Goal: Task Accomplishment & Management: Use online tool/utility

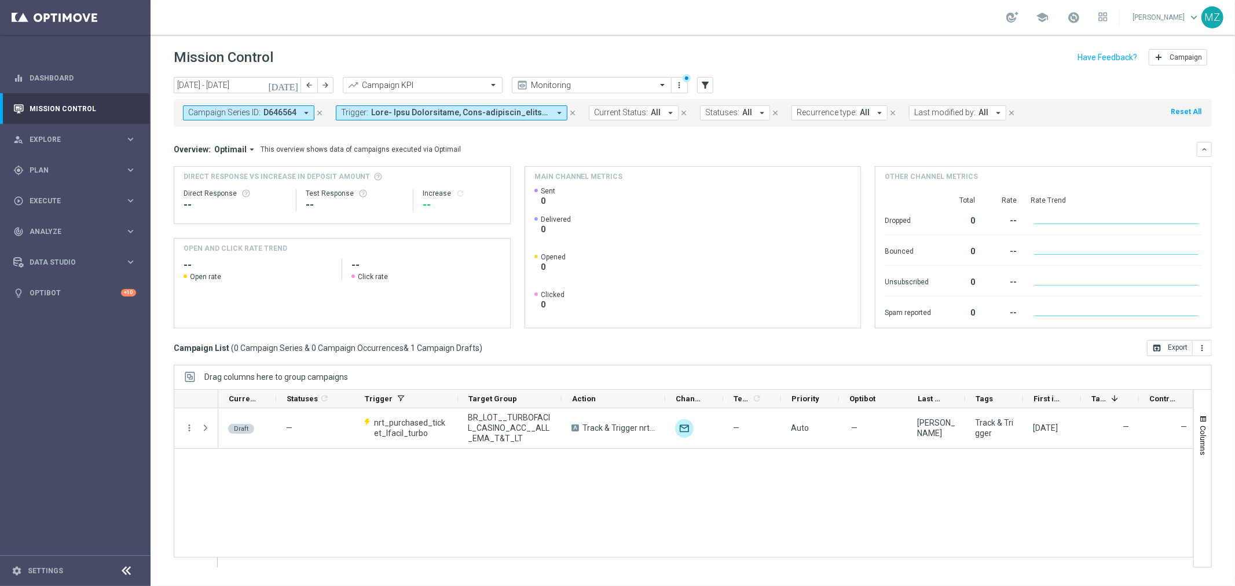
click at [318, 112] on icon "close" at bounding box center [319, 113] width 8 height 8
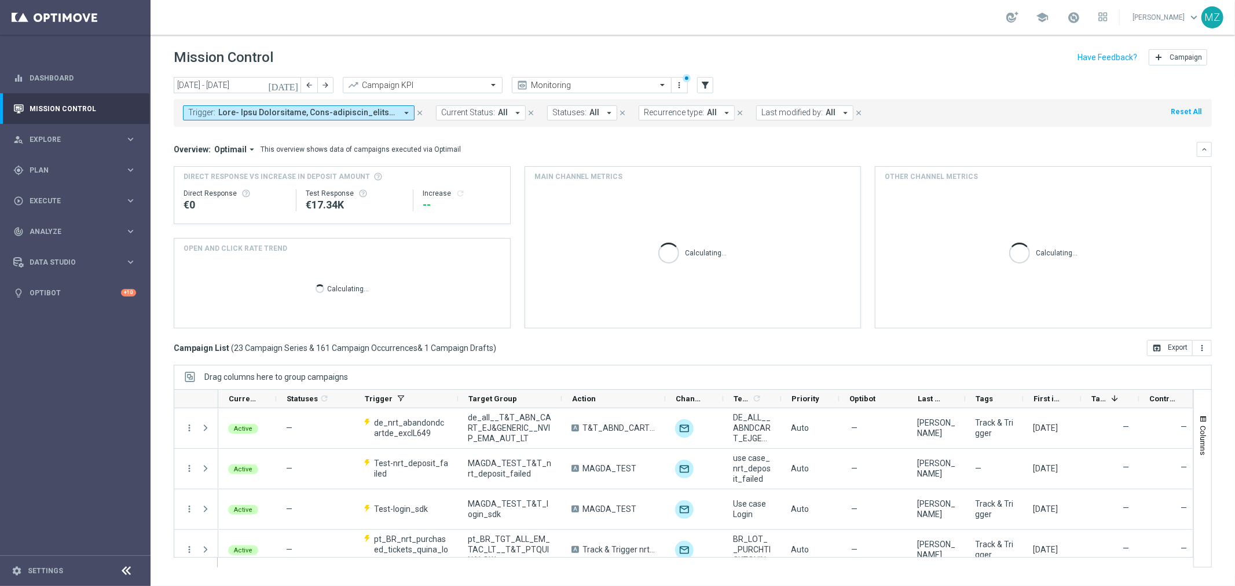
click at [384, 109] on span at bounding box center [307, 113] width 178 height 10
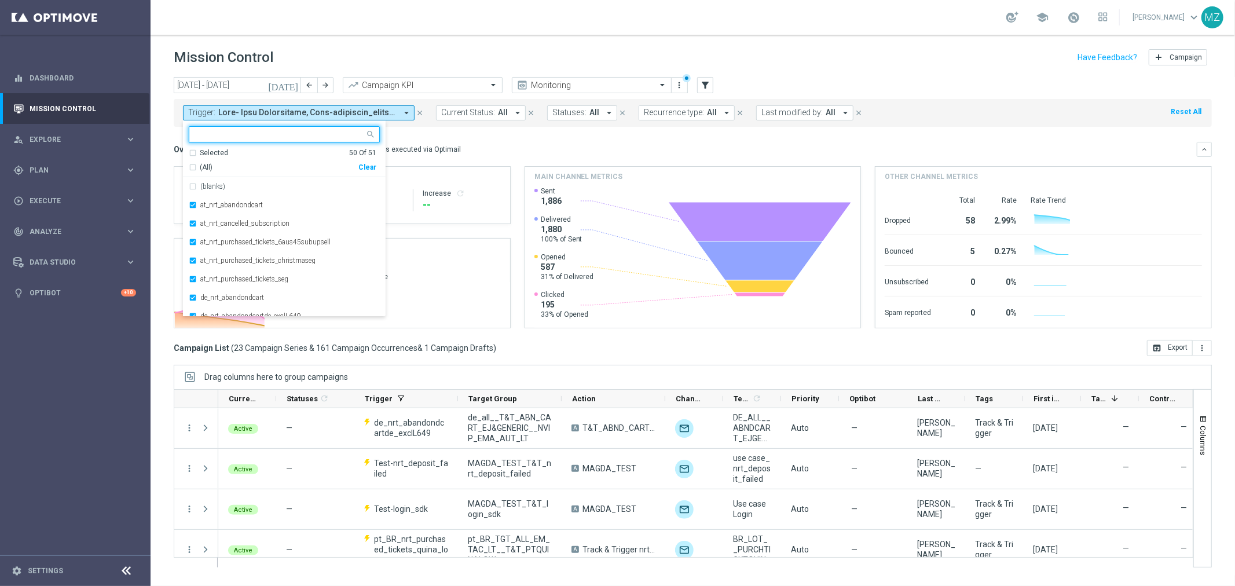
click at [0, 0] on div "Clear" at bounding box center [0, 0] width 0 height 0
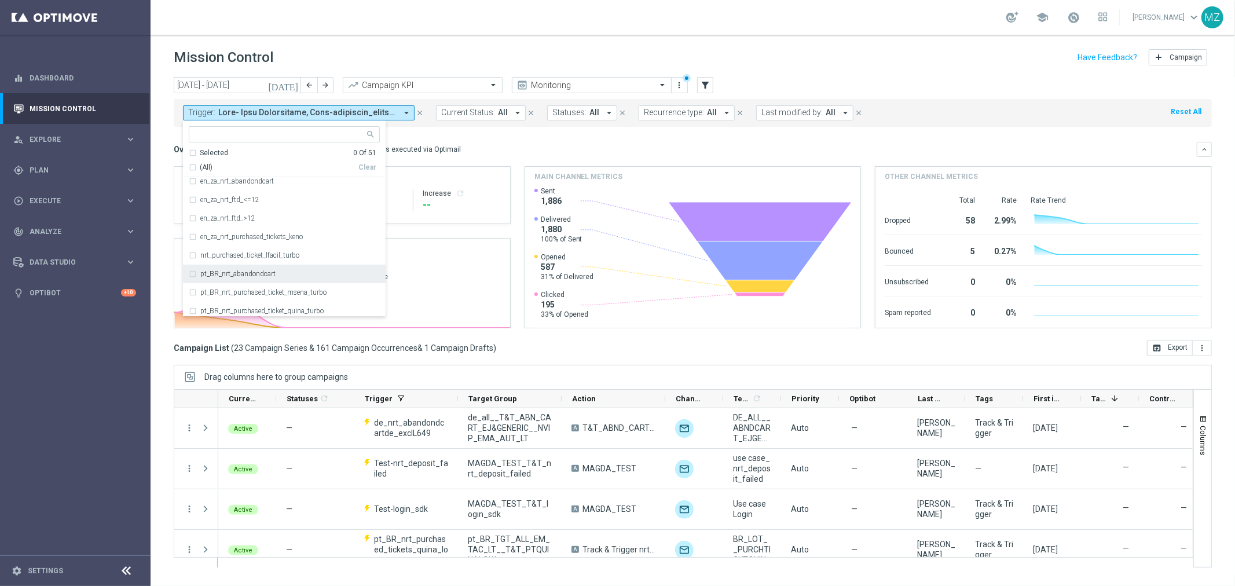
scroll to position [514, 0]
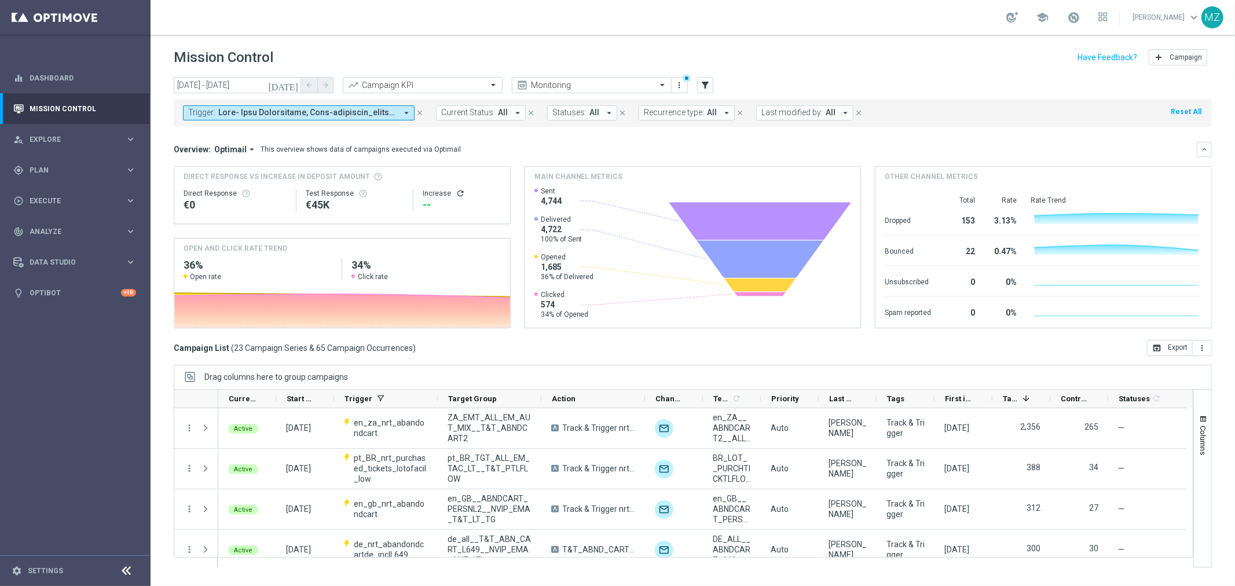
click at [304, 117] on span at bounding box center [307, 113] width 178 height 10
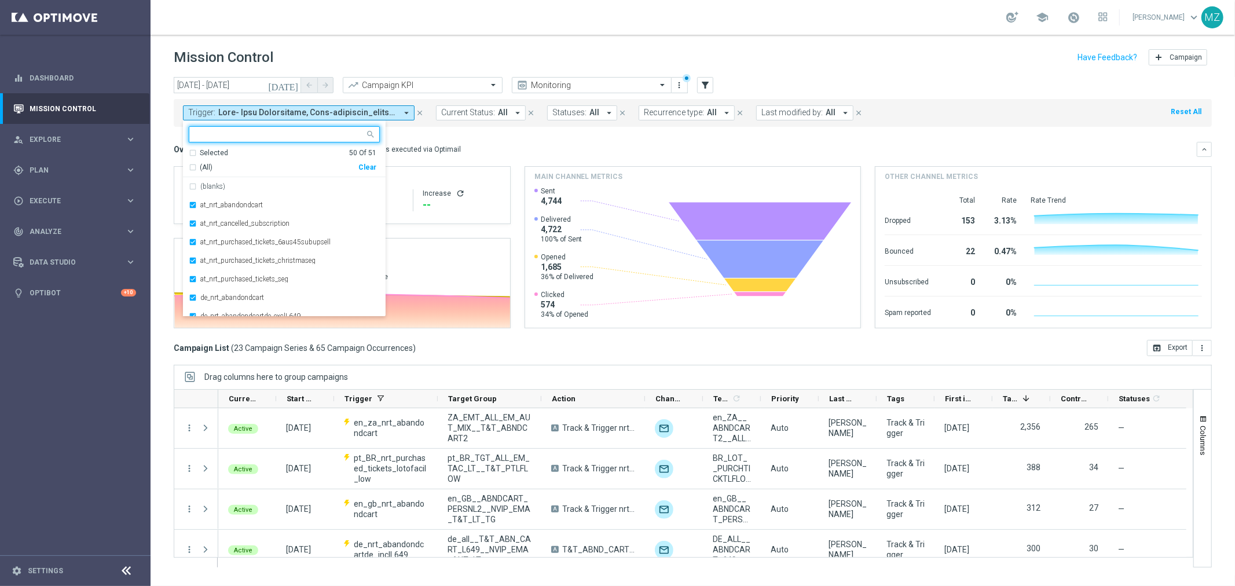
click at [0, 0] on div "Clear" at bounding box center [0, 0] width 0 height 0
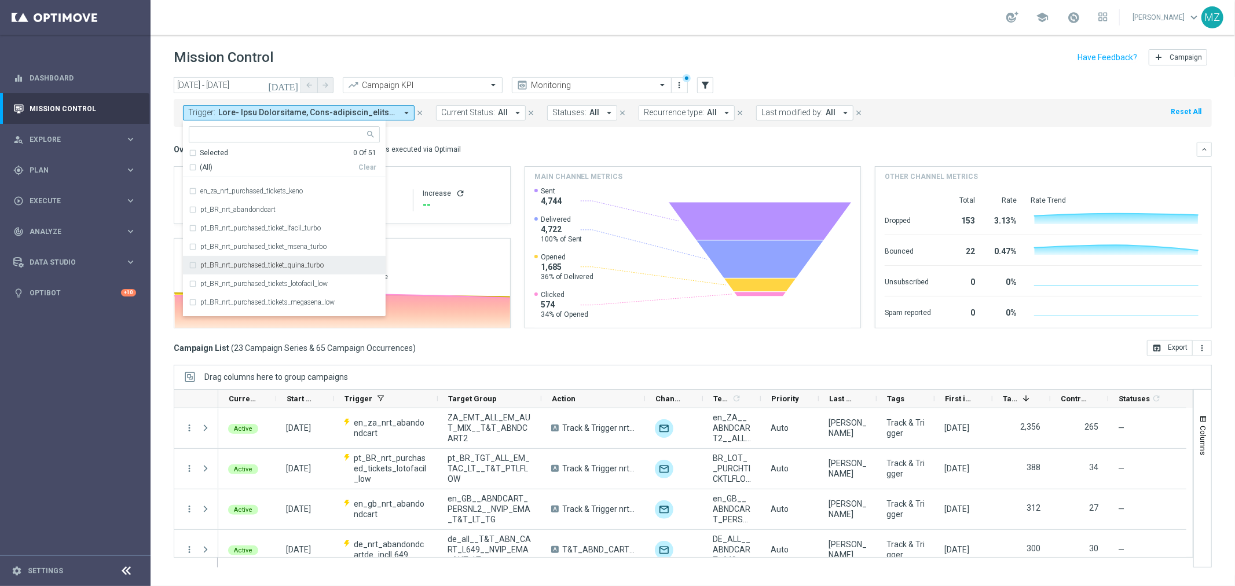
scroll to position [514, 0]
click at [261, 245] on label "pt_BR_nrt_purchased_ticket_quina_turbo" at bounding box center [261, 246] width 123 height 7
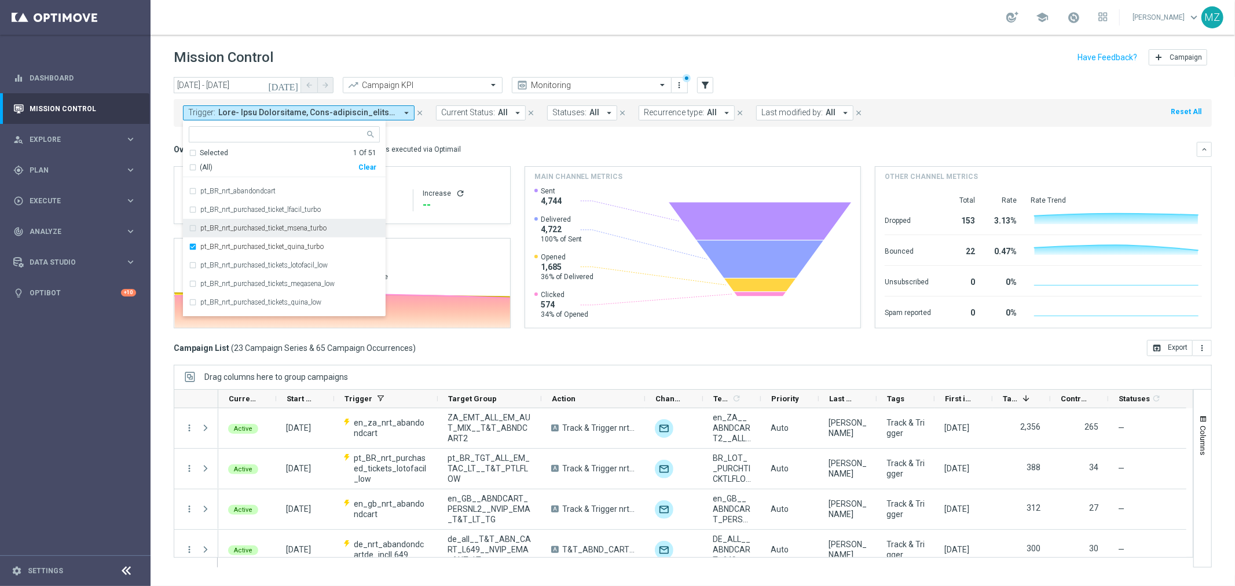
click at [259, 230] on label "pt_BR_nrt_purchased_ticket_msena_turbo" at bounding box center [263, 228] width 126 height 7
click at [262, 212] on div "pt_BR_nrt_purchased_ticket_lfacil_turbo" at bounding box center [284, 209] width 191 height 19
click at [858, 44] on header "Mission Control add Campaign" at bounding box center [693, 56] width 1084 height 42
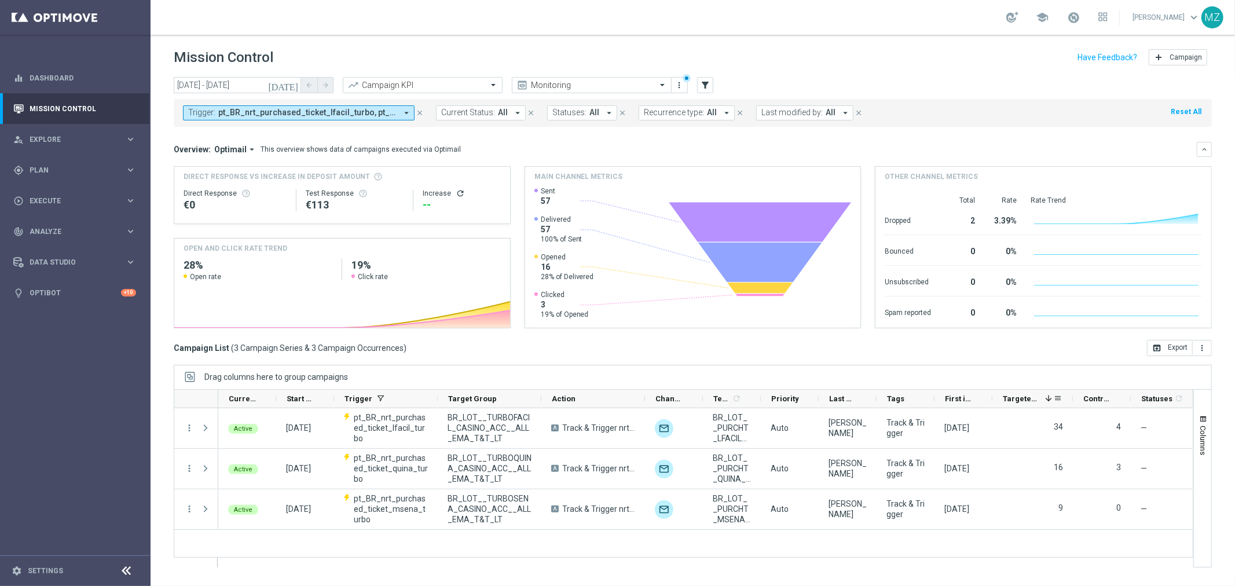
drag, startPoint x: 1048, startPoint y: 394, endPoint x: 1071, endPoint y: 395, distance: 22.6
click at [1071, 395] on div at bounding box center [1072, 399] width 5 height 18
drag, startPoint x: 1129, startPoint y: 400, endPoint x: 1143, endPoint y: 399, distance: 14.5
click at [1143, 399] on div at bounding box center [1145, 399] width 5 height 18
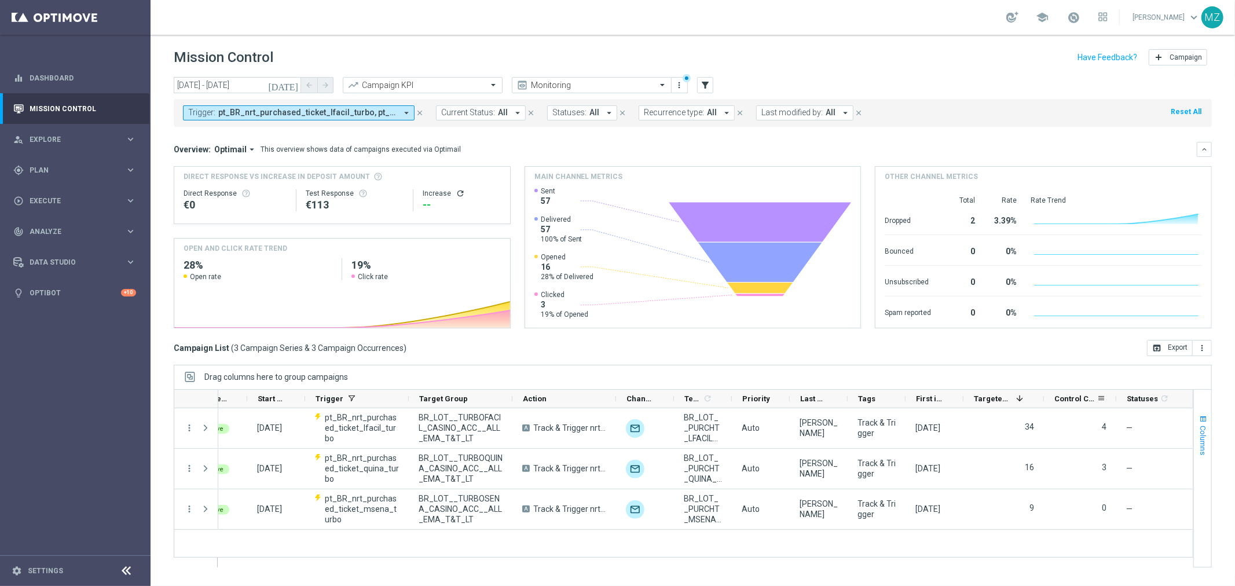
click at [1201, 431] on span "Columns" at bounding box center [1202, 440] width 9 height 30
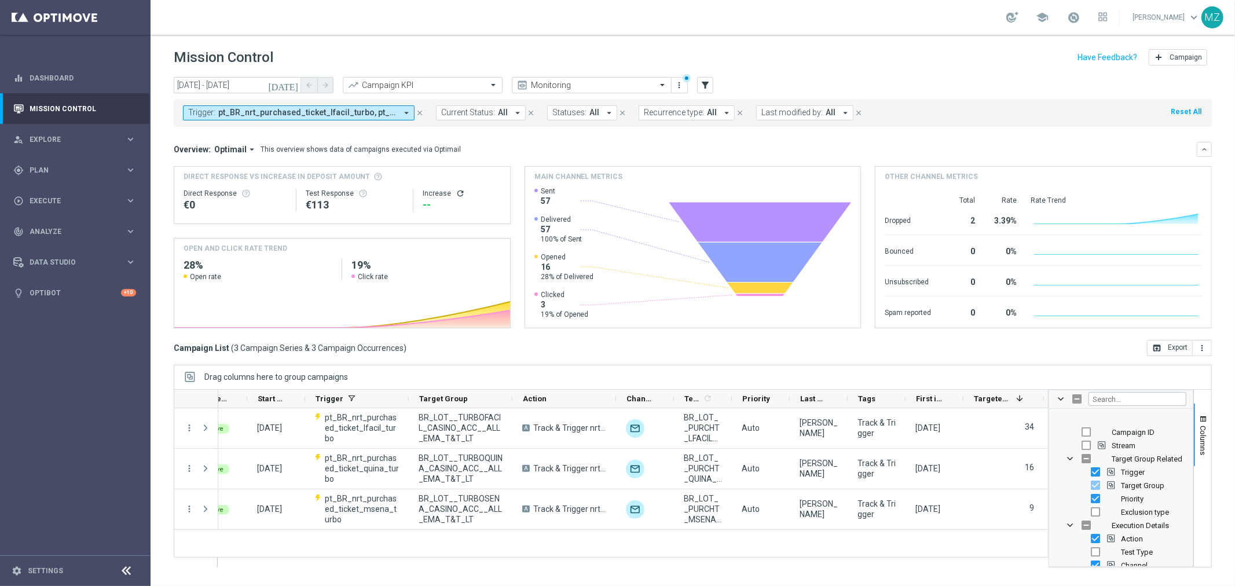
scroll to position [64, 0]
click at [1094, 447] on input "Press SPACE to toggle visibility (hidden)" at bounding box center [1095, 447] width 9 height 9
checkbox input "true"
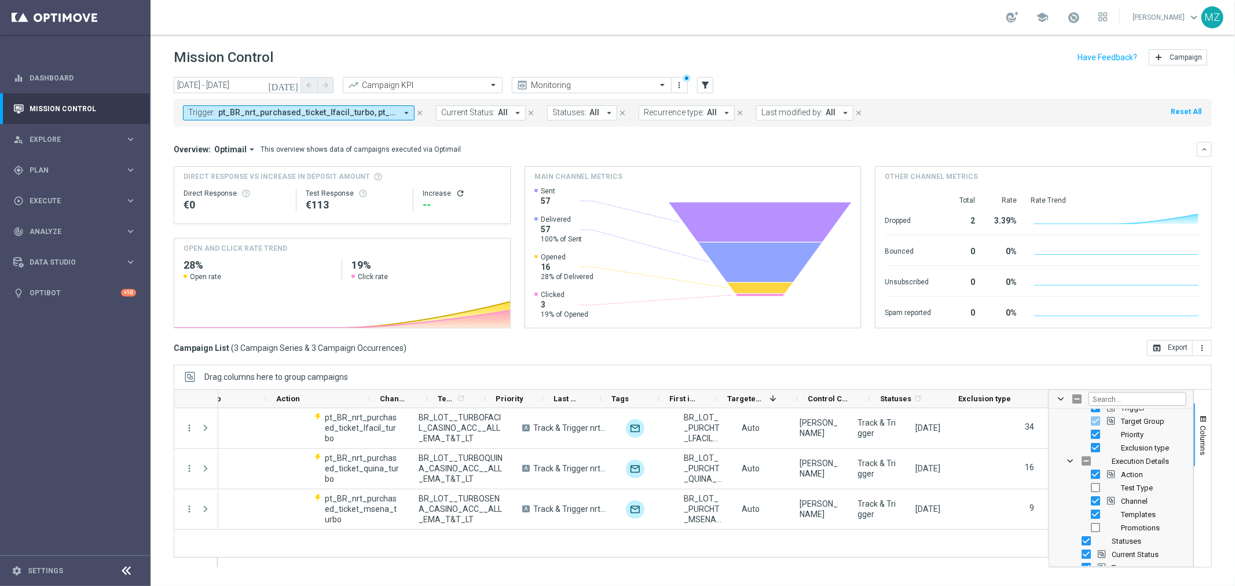
scroll to position [0, 289]
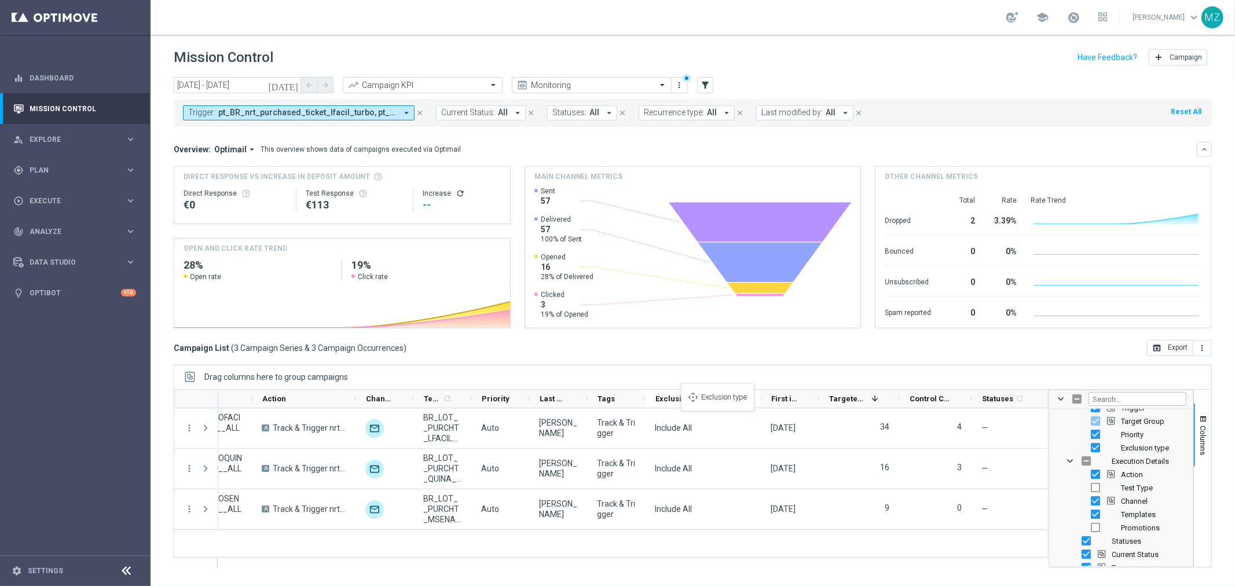
checkbox input "false"
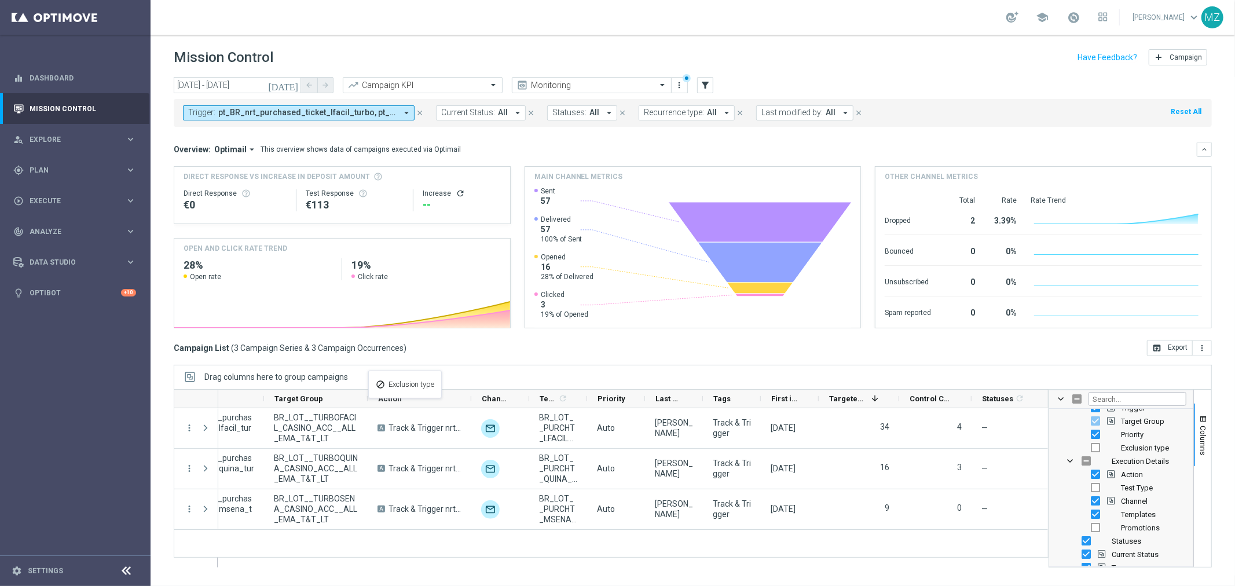
checkbox input "true"
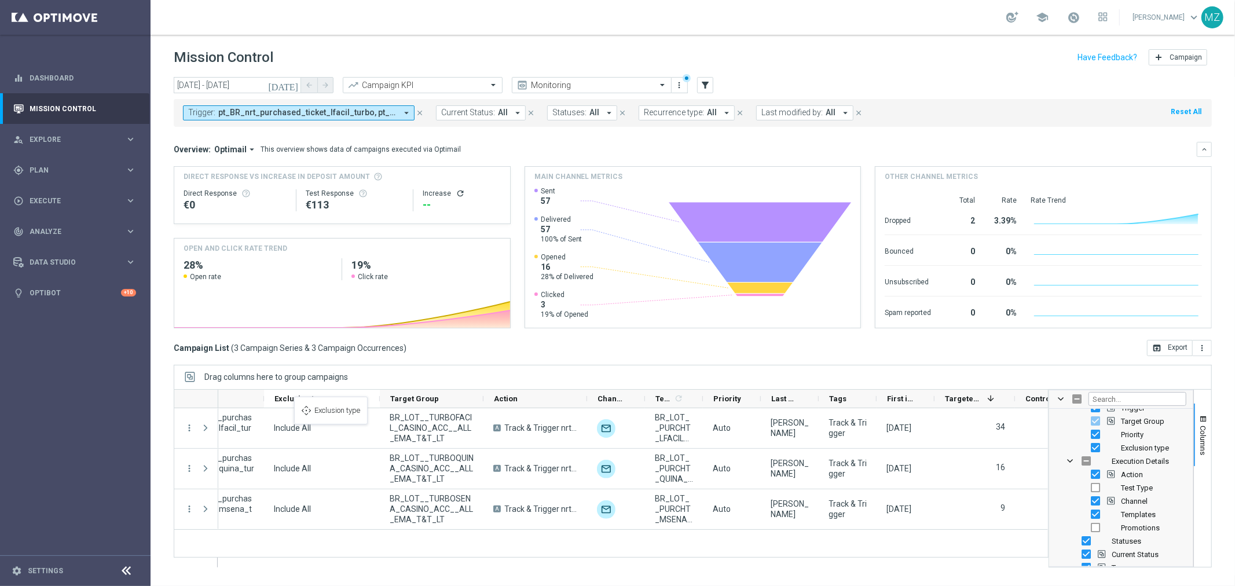
drag, startPoint x: 963, startPoint y: 395, endPoint x: 300, endPoint y: 403, distance: 662.9
drag, startPoint x: 1013, startPoint y: 401, endPoint x: 980, endPoint y: 404, distance: 33.2
click at [980, 404] on div "Targeted Customers 1" at bounding box center [963, 399] width 59 height 19
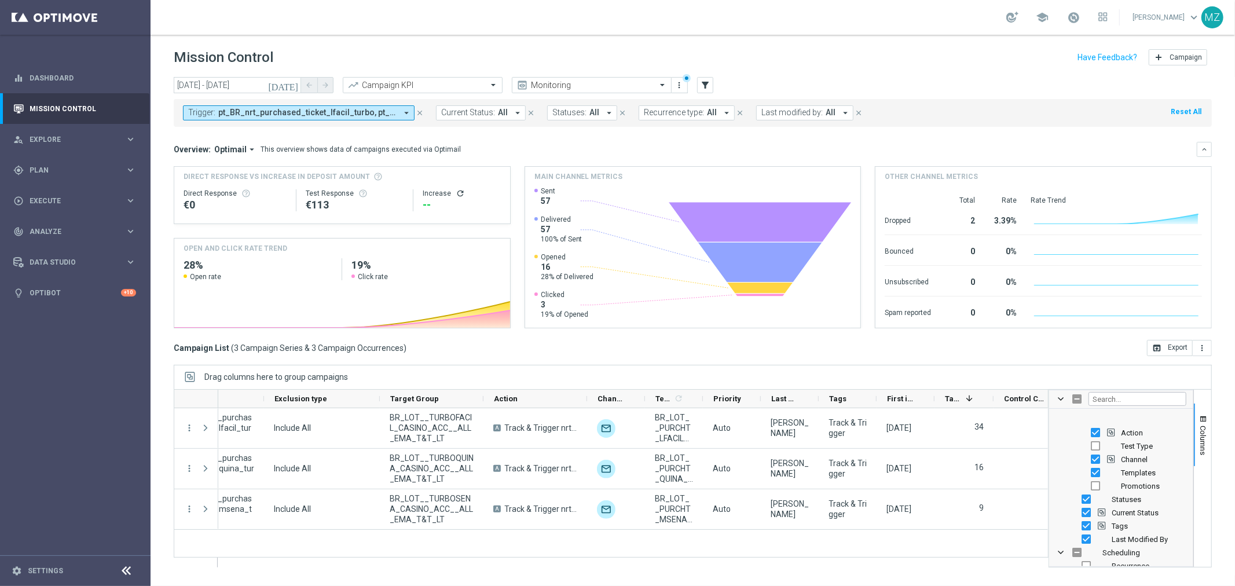
scroll to position [129, 0]
click at [1100, 463] on input "Press SPACE to toggle visibility (hidden)" at bounding box center [1095, 462] width 9 height 9
checkbox input "true"
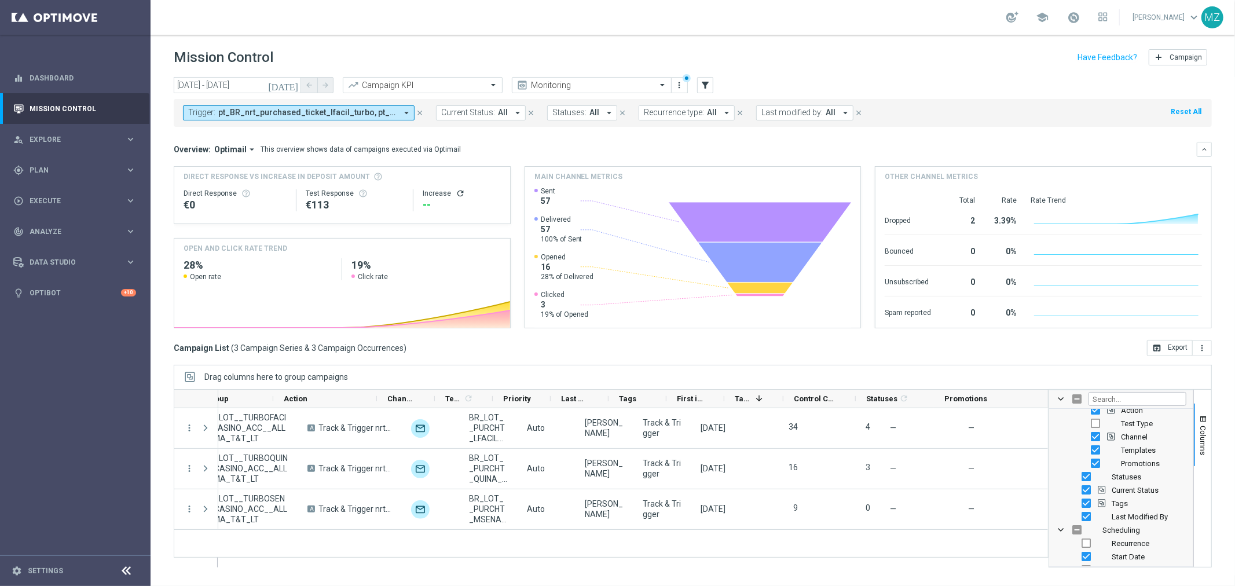
scroll to position [0, 384]
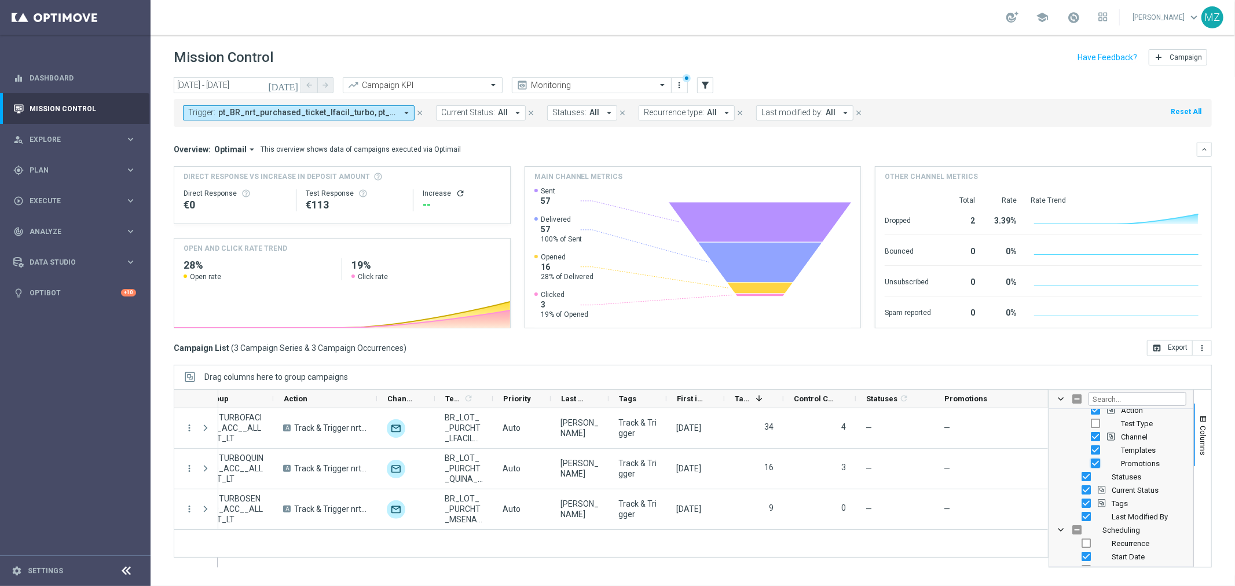
click at [1098, 463] on input "Press SPACE to toggle visibility (visible)" at bounding box center [1095, 462] width 9 height 9
checkbox input "false"
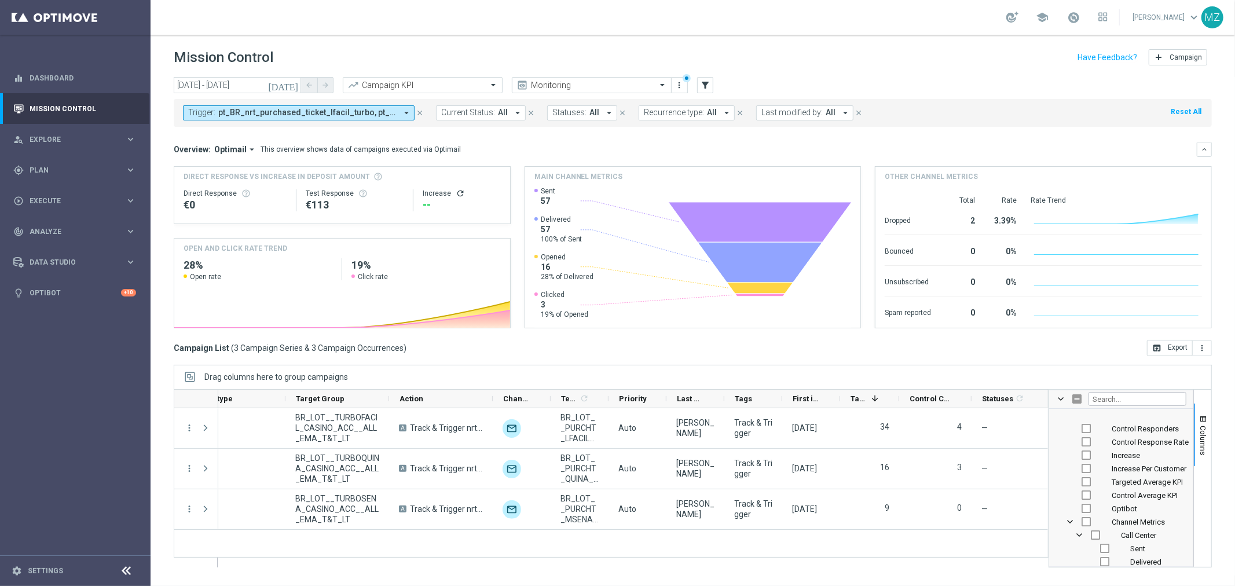
scroll to position [450, 0]
click at [1136, 400] on input "Filter Columns Input" at bounding box center [1137, 399] width 98 height 14
type input "statu"
checkbox input "true"
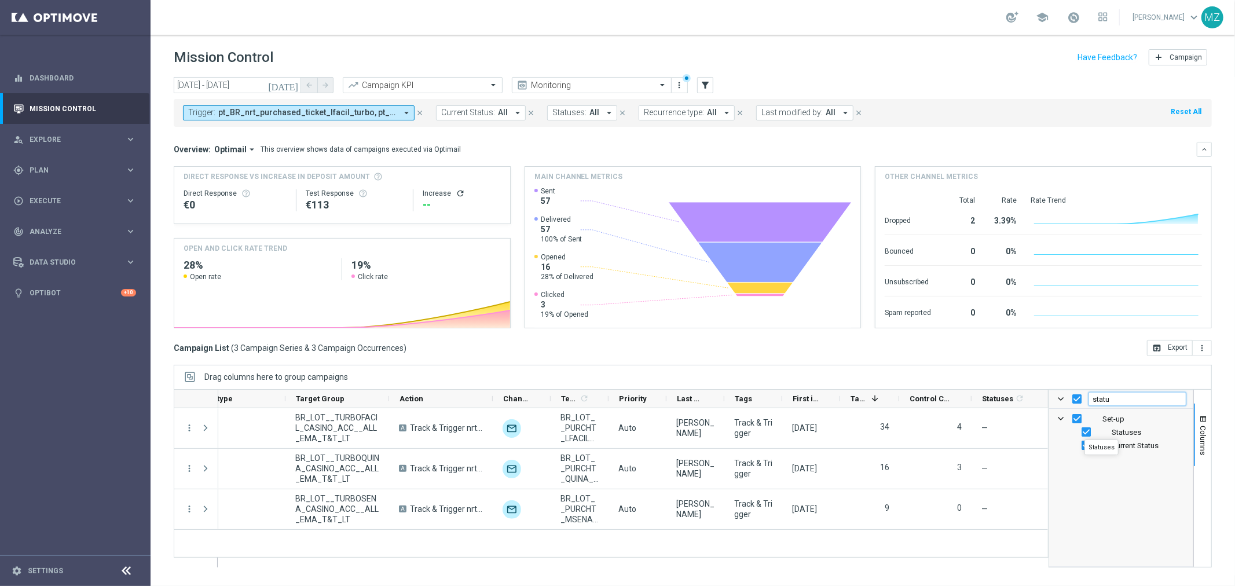
type input "statu"
click at [1084, 429] on input "Press SPACE to toggle visibility (visible)" at bounding box center [1085, 431] width 9 height 9
checkbox input "false"
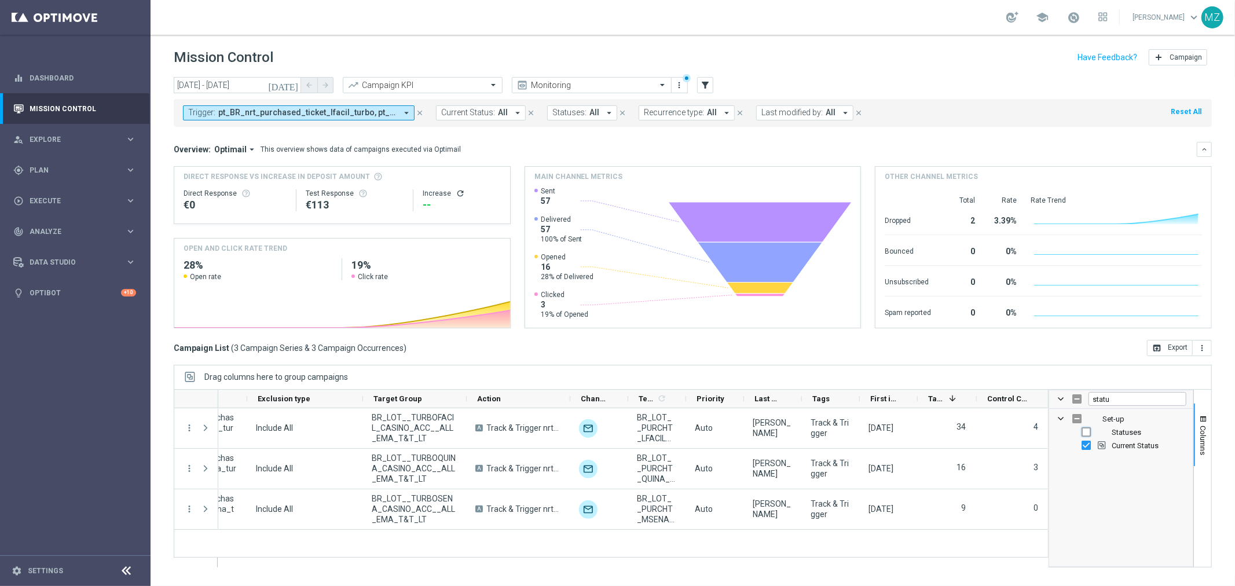
scroll to position [0, 190]
drag, startPoint x: 321, startPoint y: 395, endPoint x: 344, endPoint y: 396, distance: 23.2
click at [321, 395] on div "Exclusion type" at bounding box center [301, 399] width 86 height 18
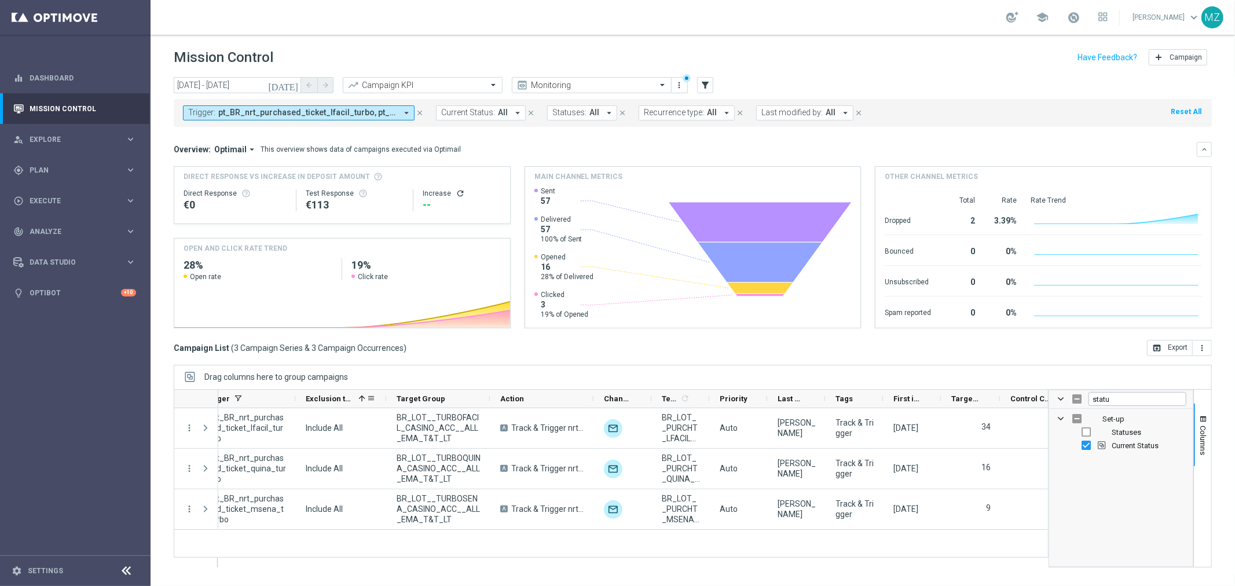
drag, startPoint x: 362, startPoint y: 398, endPoint x: 337, endPoint y: 395, distance: 25.1
click at [337, 395] on div "Exclusion type 1" at bounding box center [340, 399] width 91 height 19
click at [1224, 456] on div "today 27 Sep 2025 - 29 Sep 2025 arrow_back arrow_forward Campaign KPI trending_…" at bounding box center [693, 326] width 1084 height 498
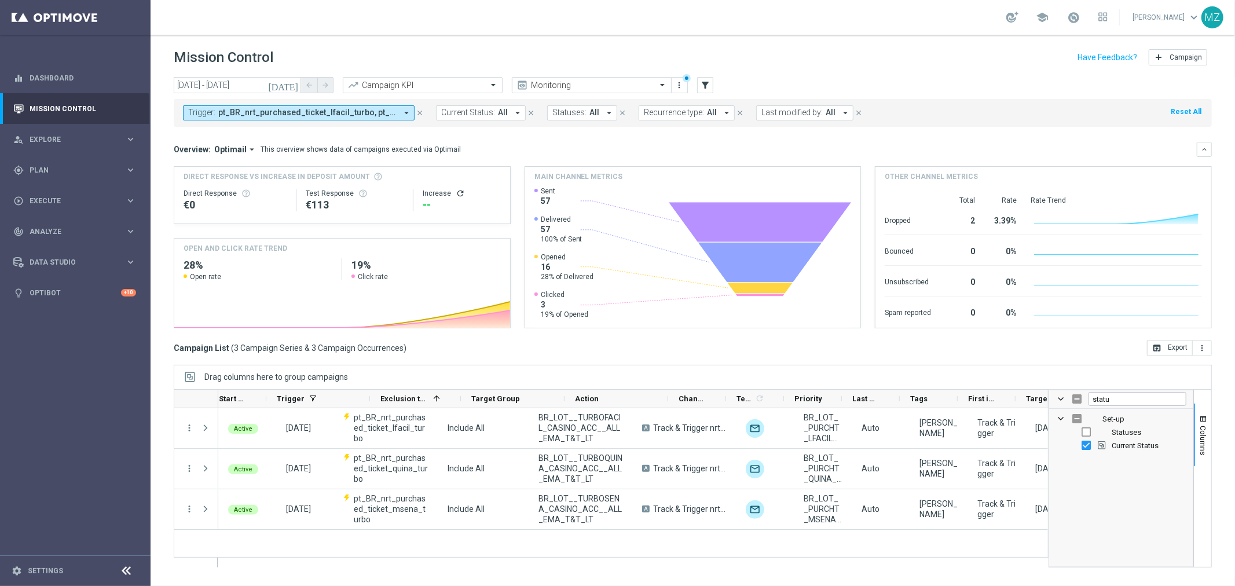
scroll to position [0, 165]
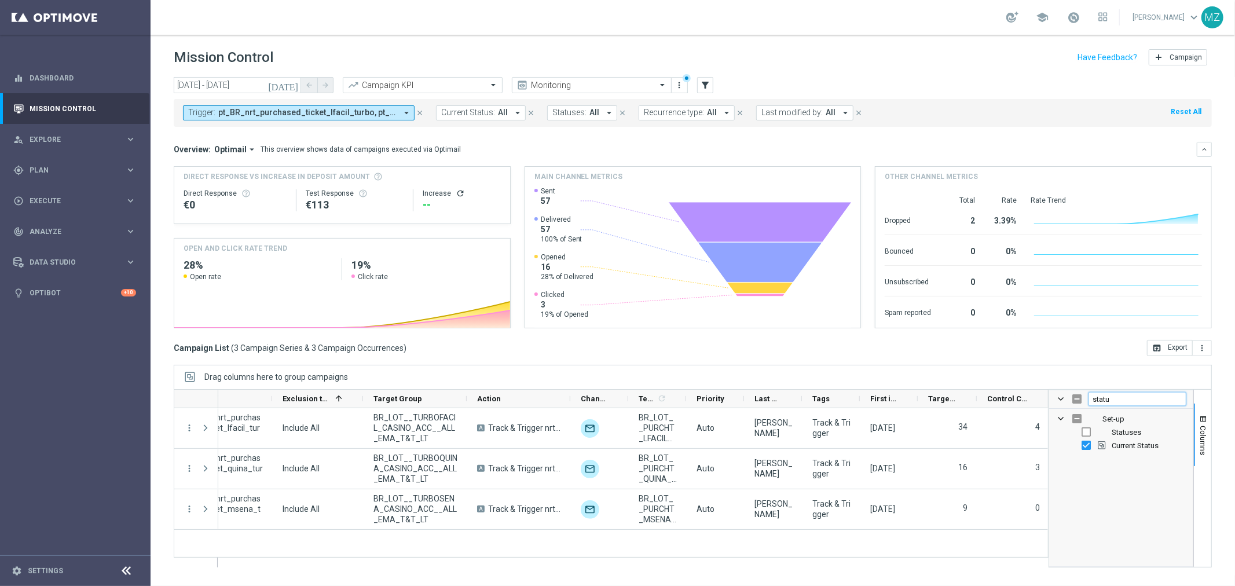
click at [1106, 398] on input "statu" at bounding box center [1137, 399] width 98 height 14
click at [1087, 433] on input "Press SPACE to toggle visibility (hidden)" at bounding box center [1085, 436] width 9 height 9
checkbox input "true"
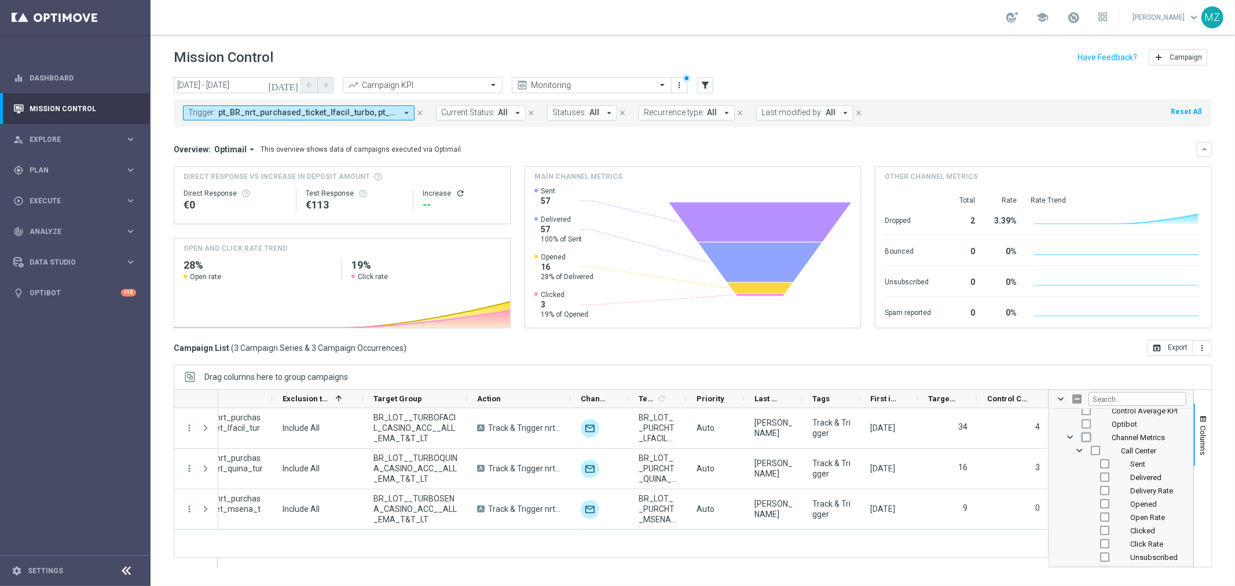
checkbox input "true"
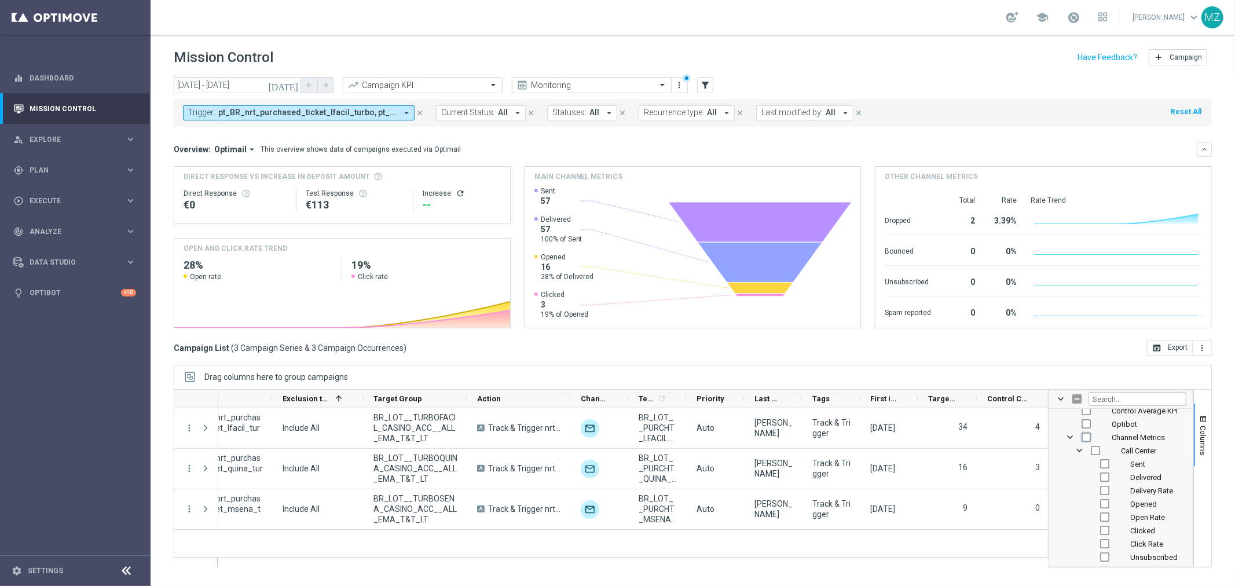
checkbox input "true"
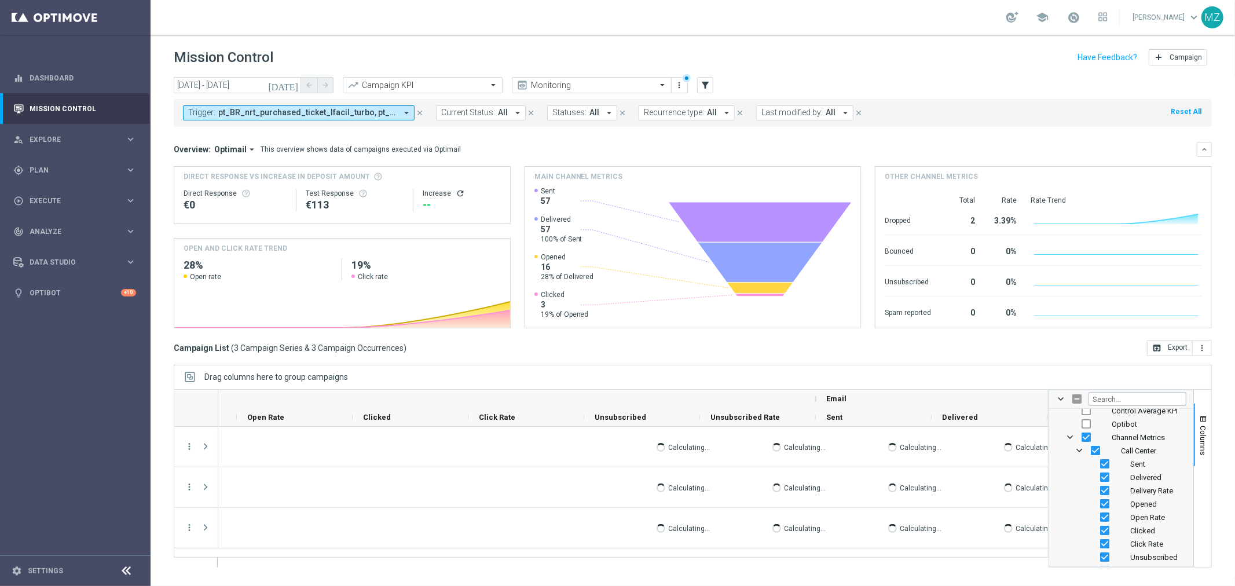
scroll to position [0, 2714]
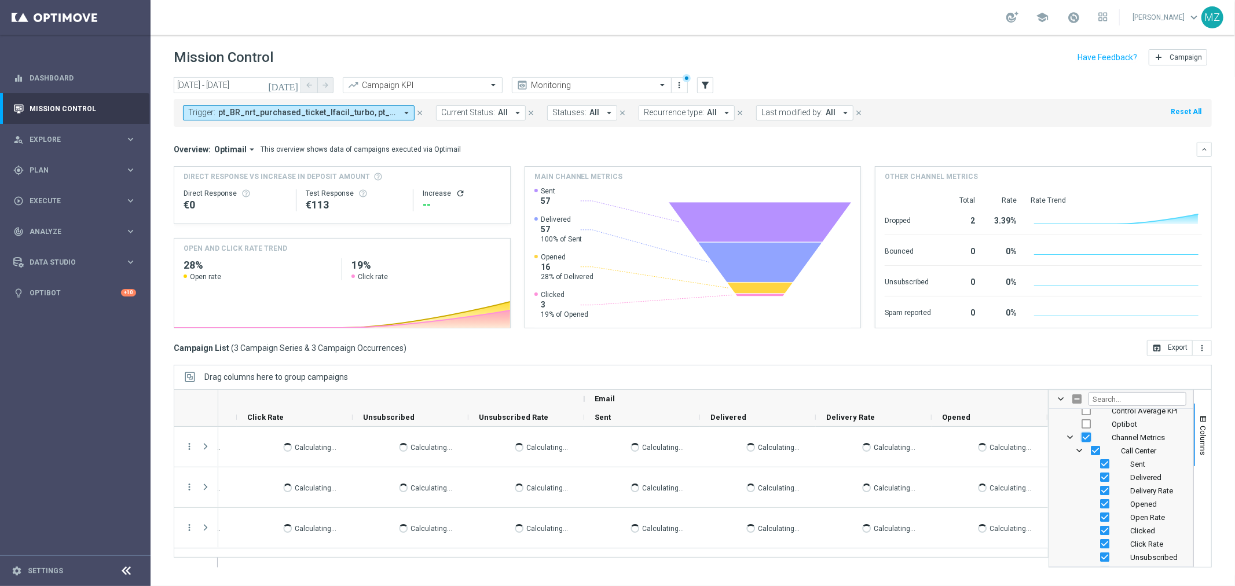
click at [1084, 437] on input "Press SPACE to toggle visibility (visible)" at bounding box center [1085, 436] width 9 height 9
checkbox input "false"
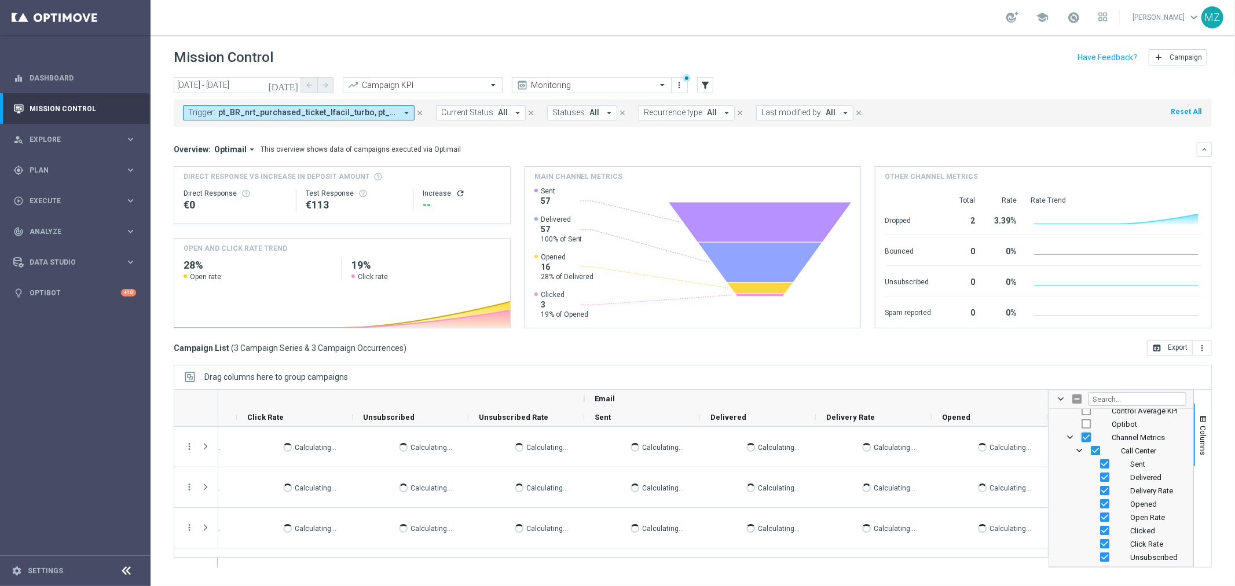
checkbox input "false"
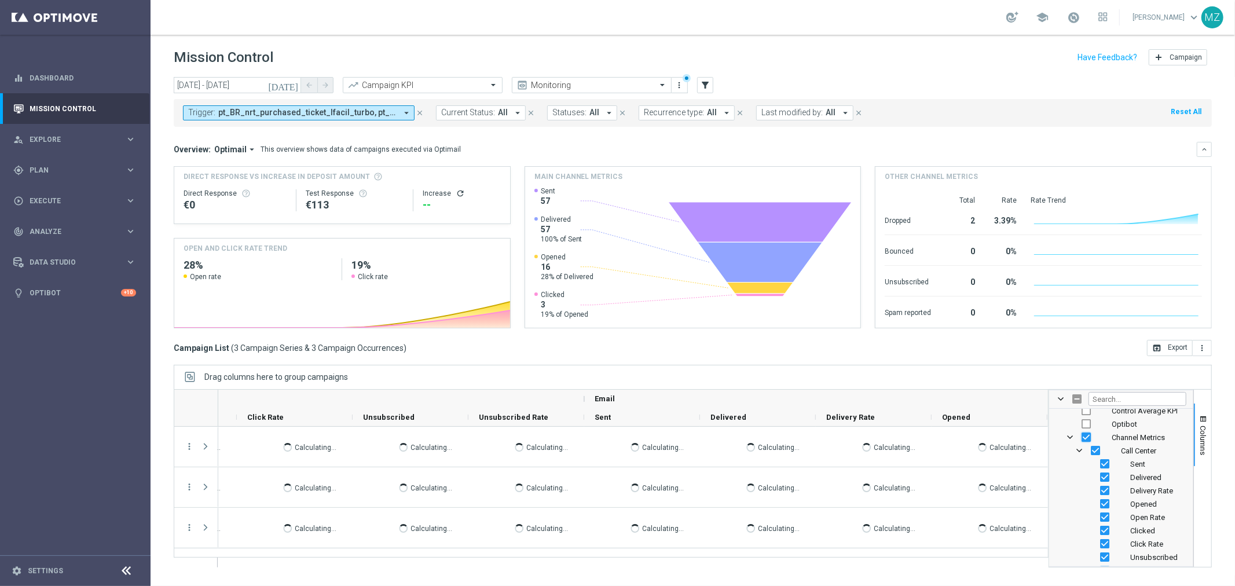
checkbox input "false"
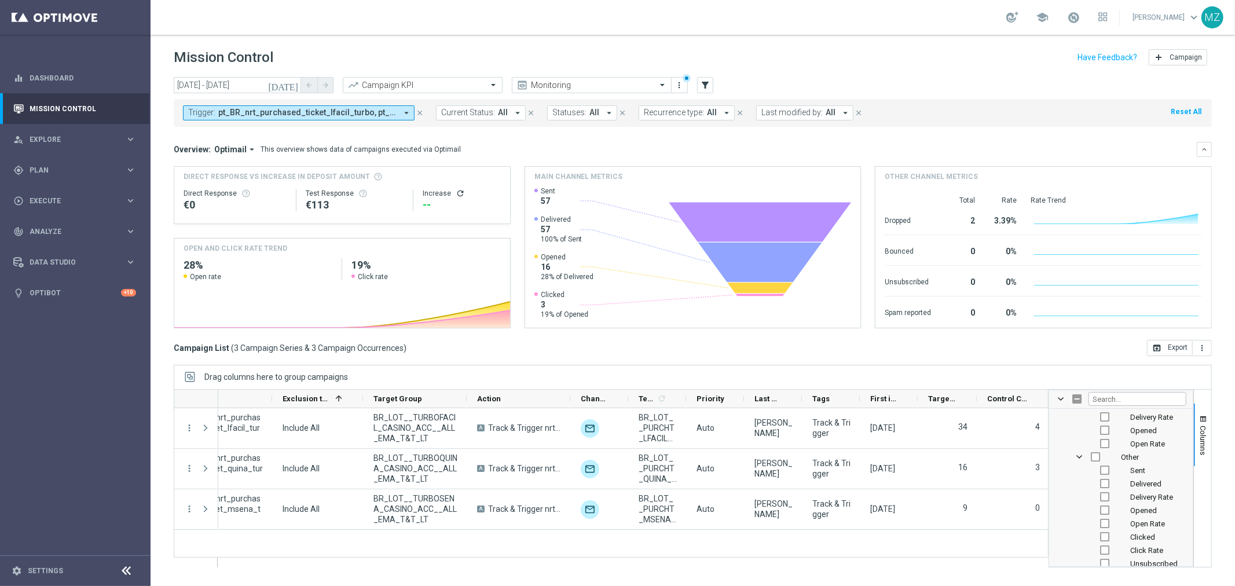
scroll to position [1608, 0]
click at [1081, 436] on span "Other Column Group" at bounding box center [1078, 435] width 9 height 9
click at [1078, 447] on span "OtherLevels Column Group" at bounding box center [1078, 448] width 9 height 9
click at [1080, 460] on span "Silverpop Column Group" at bounding box center [1078, 461] width 9 height 9
click at [1079, 474] on span "SMSPortal Column Group" at bounding box center [1078, 475] width 9 height 9
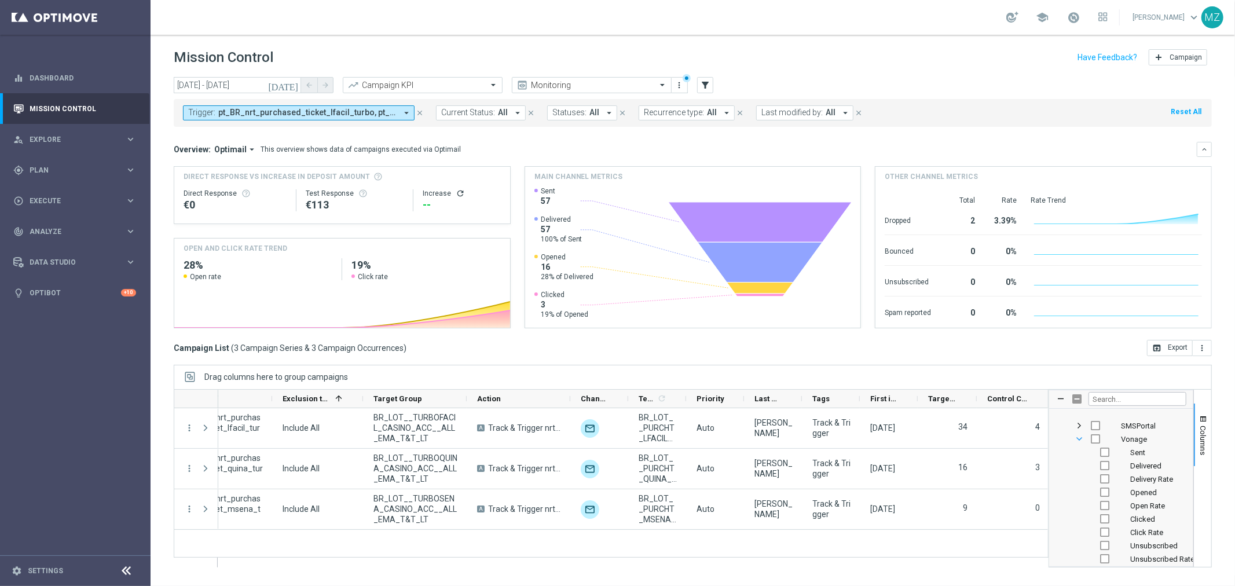
scroll to position [1672, 0]
click at [1080, 425] on span "Vonage Column Group" at bounding box center [1078, 424] width 9 height 9
click at [1078, 438] on span "Vonage Triggered SMS Column Group" at bounding box center [1078, 437] width 9 height 9
click at [1081, 460] on span "Web Push Notifications Column Group" at bounding box center [1078, 462] width 9 height 9
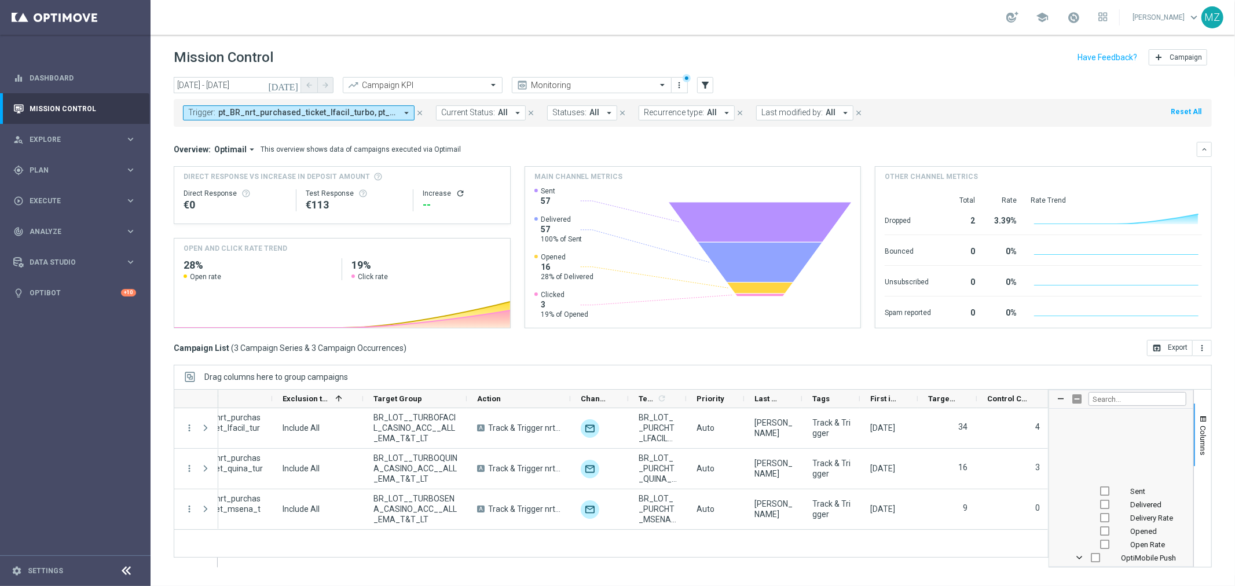
scroll to position [1401, 0]
click at [1077, 484] on span "OptiMobile In-App Column Group" at bounding box center [1078, 482] width 9 height 9
click at [1077, 493] on span "OptiMobile Push Column Group" at bounding box center [1078, 495] width 9 height 9
click at [1080, 447] on span "Optimail Column Group" at bounding box center [1078, 451] width 9 height 9
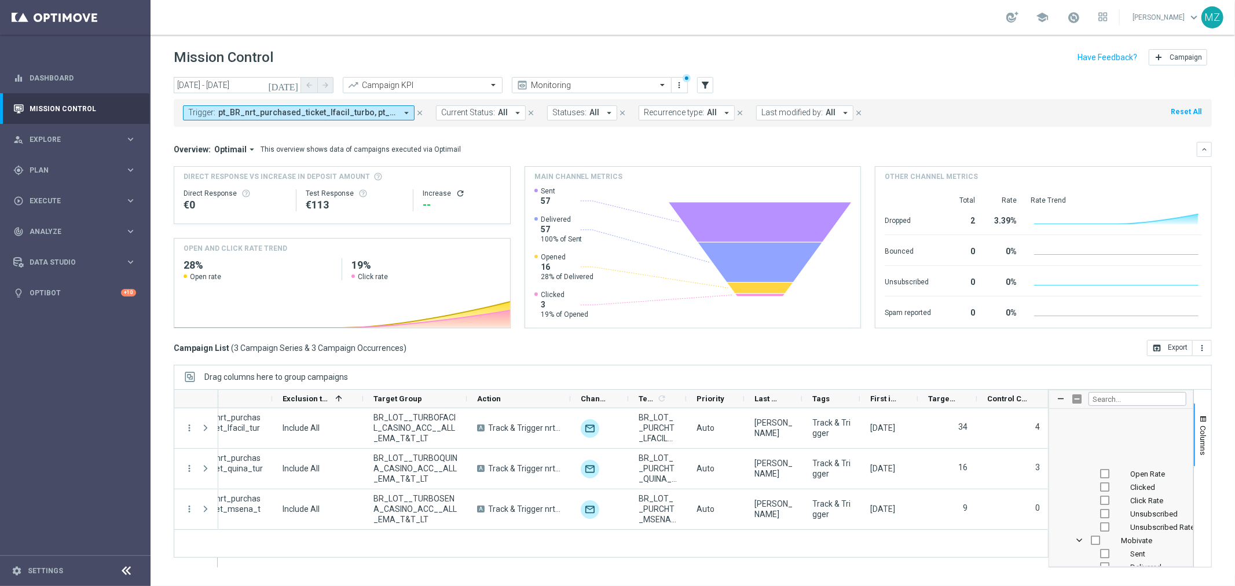
scroll to position [1079, 0]
click at [1078, 431] on span "MMG Column Group" at bounding box center [1078, 431] width 9 height 9
click at [1080, 439] on div "Mobivate" at bounding box center [1121, 444] width 130 height 13
click at [1077, 442] on span "Mobivate Column Group" at bounding box center [1078, 444] width 9 height 9
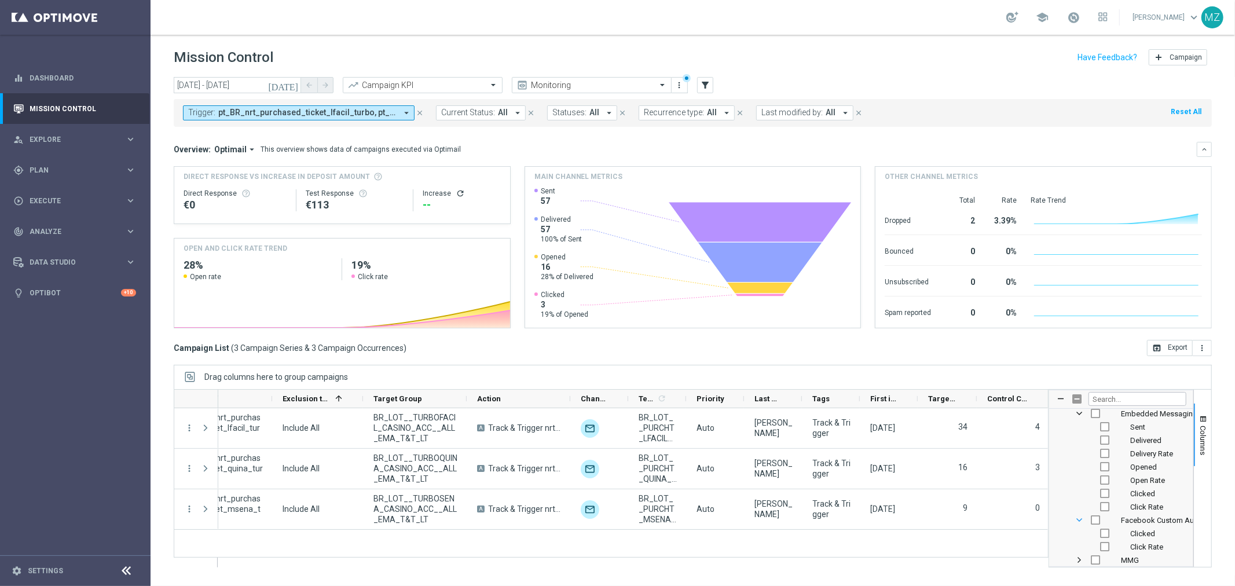
click at [1077, 523] on span "Facebook Custom Audience Column Group" at bounding box center [1078, 519] width 9 height 9
click at [1078, 411] on span "Embedded Messaging Column Group" at bounding box center [1078, 413] width 9 height 9
click at [1080, 418] on span "Email Column Group" at bounding box center [1078, 413] width 9 height 9
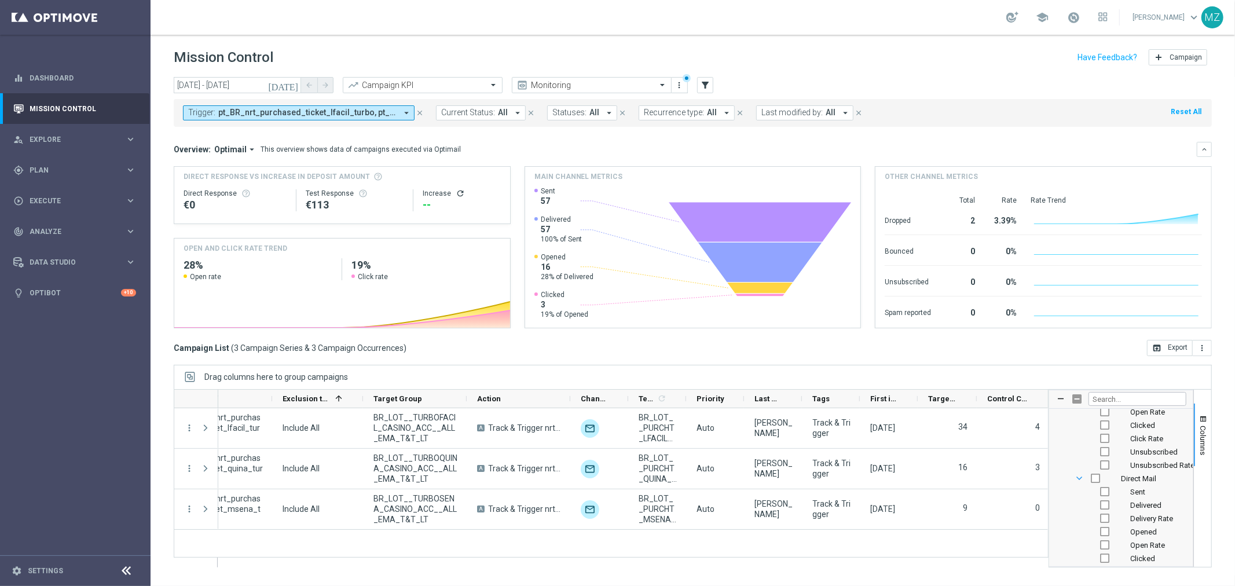
click at [1080, 476] on span "Direct Mail Column Group" at bounding box center [1078, 478] width 9 height 9
click at [1072, 521] on span "Channel Metrics Column Group" at bounding box center [1069, 524] width 9 height 9
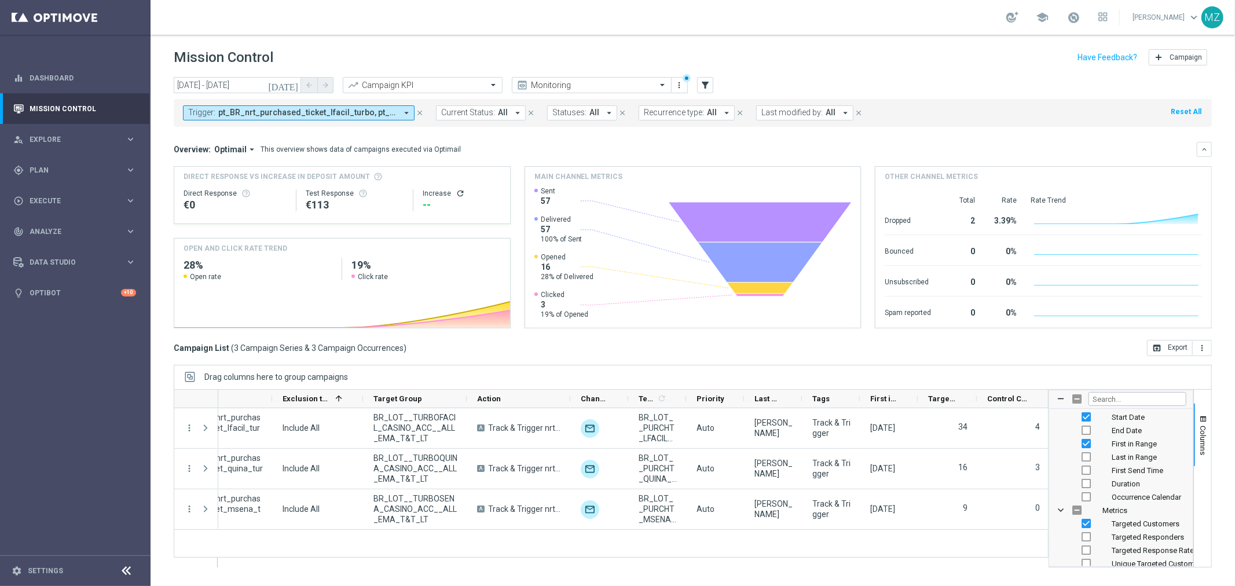
scroll to position [267, 0]
click at [1061, 510] on span "Metrics Column Group" at bounding box center [1060, 511] width 9 height 9
click at [1058, 501] on span "Scheduling Column Group" at bounding box center [1060, 500] width 9 height 9
click at [1070, 470] on span "Execution Details Column Group" at bounding box center [1069, 472] width 9 height 9
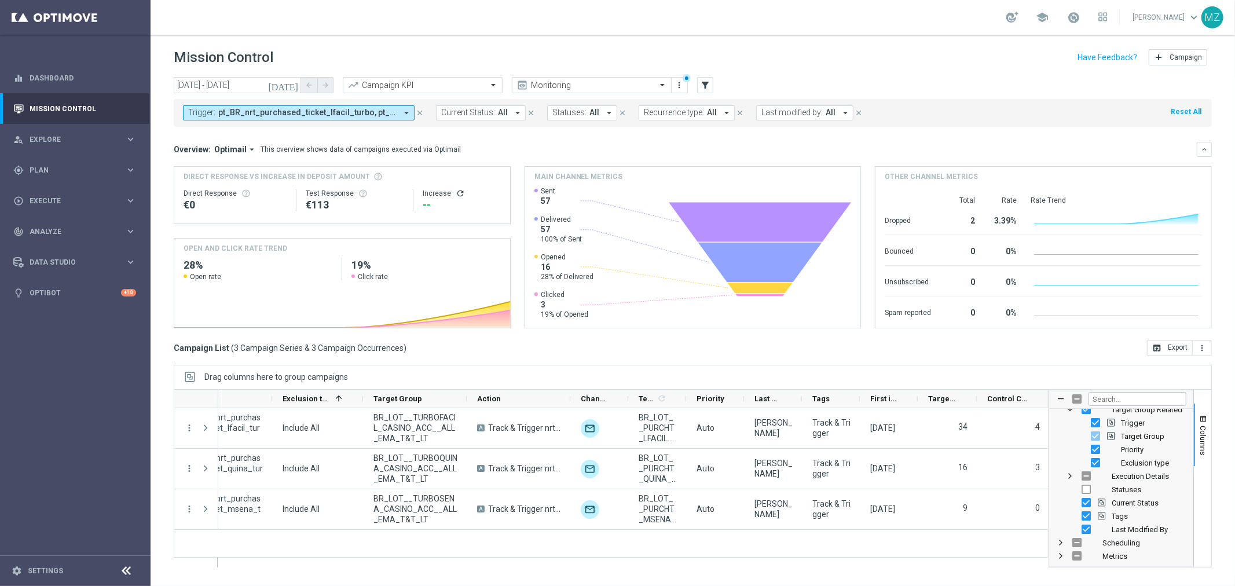
scroll to position [0, 0]
click at [1069, 460] on span "Target Group Related Column Group" at bounding box center [1069, 458] width 9 height 9
click at [1064, 417] on span "Set-up Column Group" at bounding box center [1060, 418] width 9 height 9
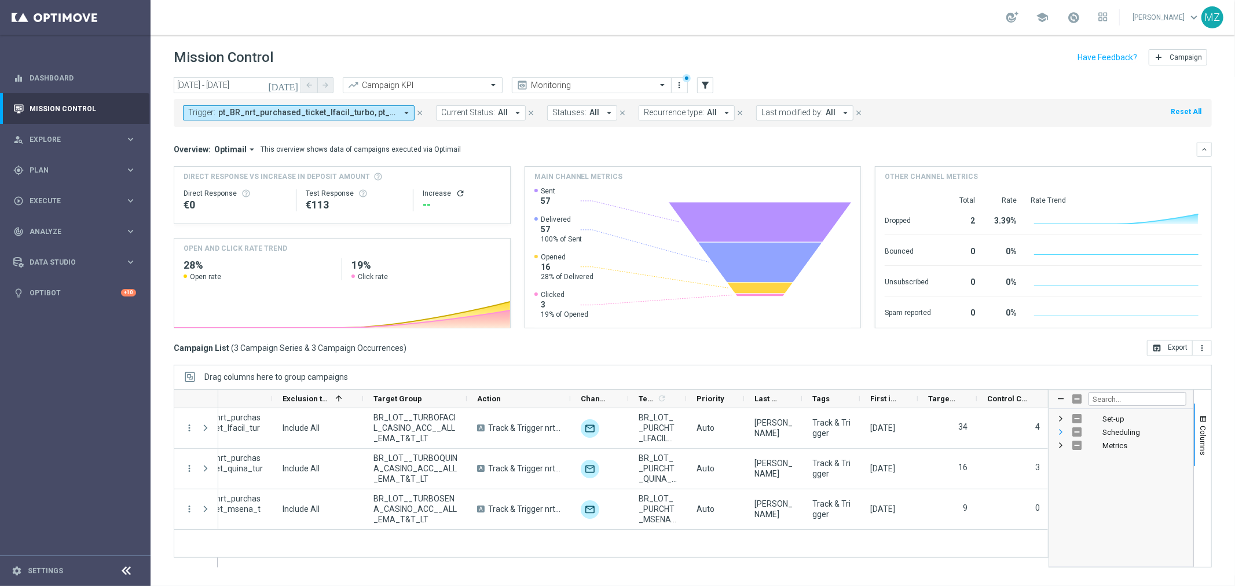
click at [1060, 427] on span "Scheduling Column Group" at bounding box center [1060, 431] width 9 height 9
click at [1201, 424] on button "Columns" at bounding box center [1202, 434] width 17 height 63
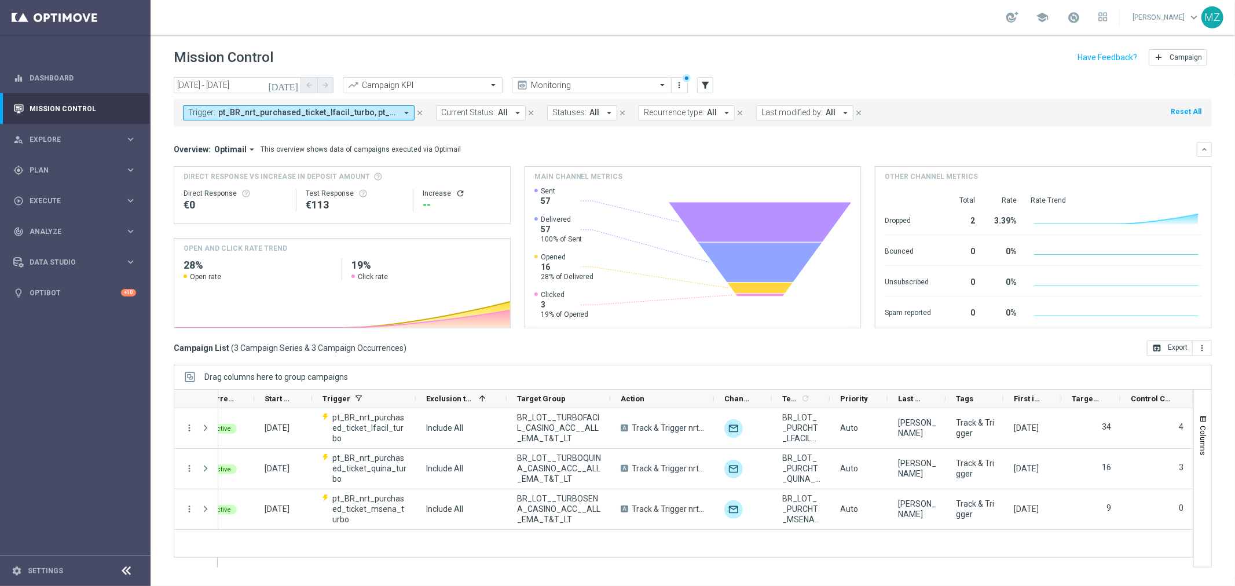
click at [291, 85] on icon "[DATE]" at bounding box center [283, 85] width 31 height 10
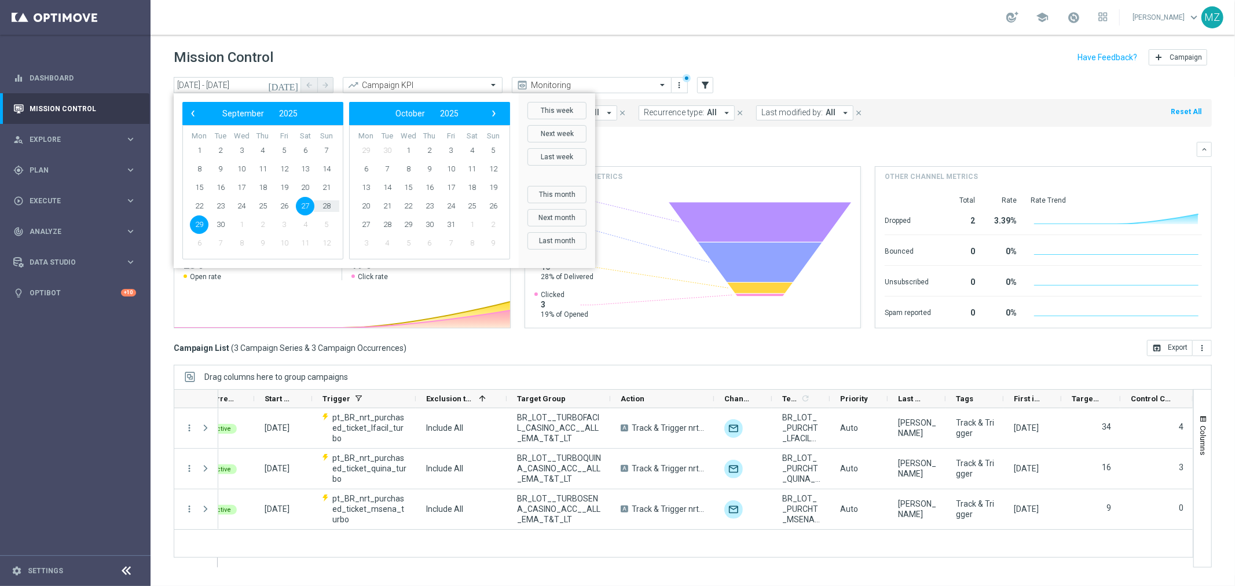
click at [203, 226] on span "29" at bounding box center [199, 224] width 19 height 19
click at [218, 223] on span "30" at bounding box center [220, 224] width 19 height 19
type input "29 Sep 2025 - 30 Sep 2025"
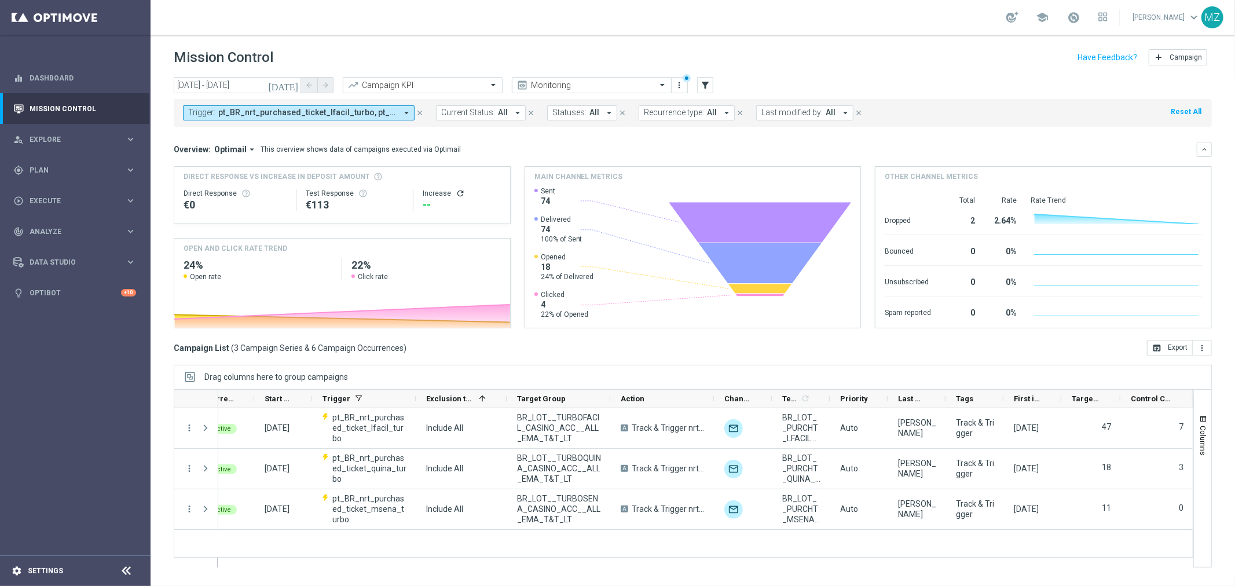
click at [57, 566] on footer "settings Settings" at bounding box center [75, 570] width 151 height 31
click at [57, 567] on link "Settings" at bounding box center [45, 570] width 35 height 7
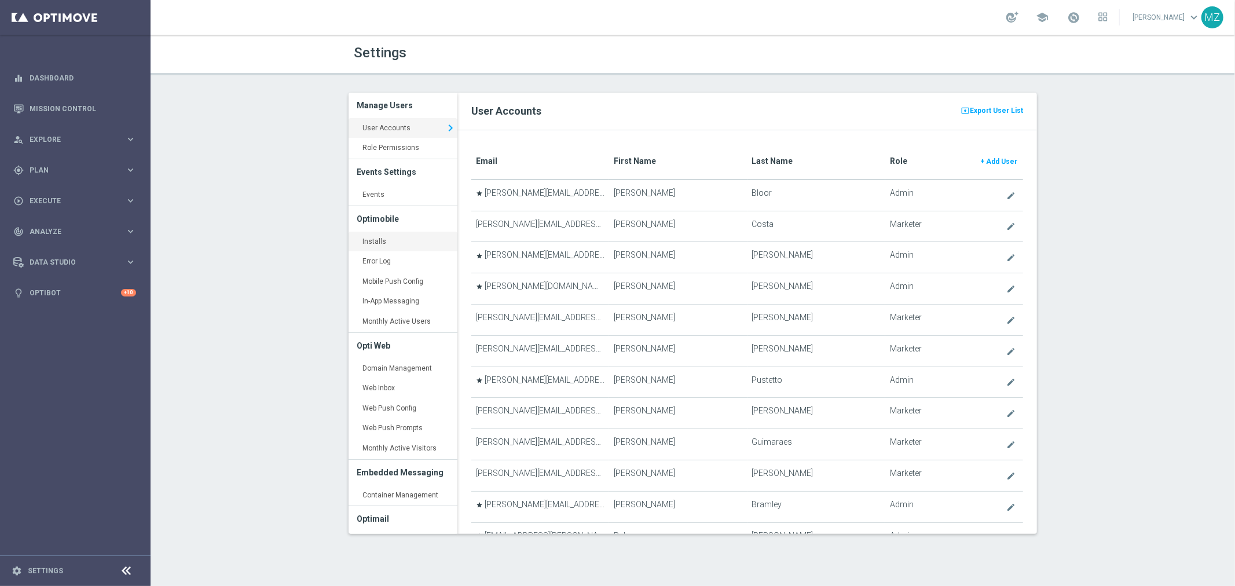
click at [377, 240] on link "Installs keyboard_arrow_right" at bounding box center [402, 242] width 109 height 21
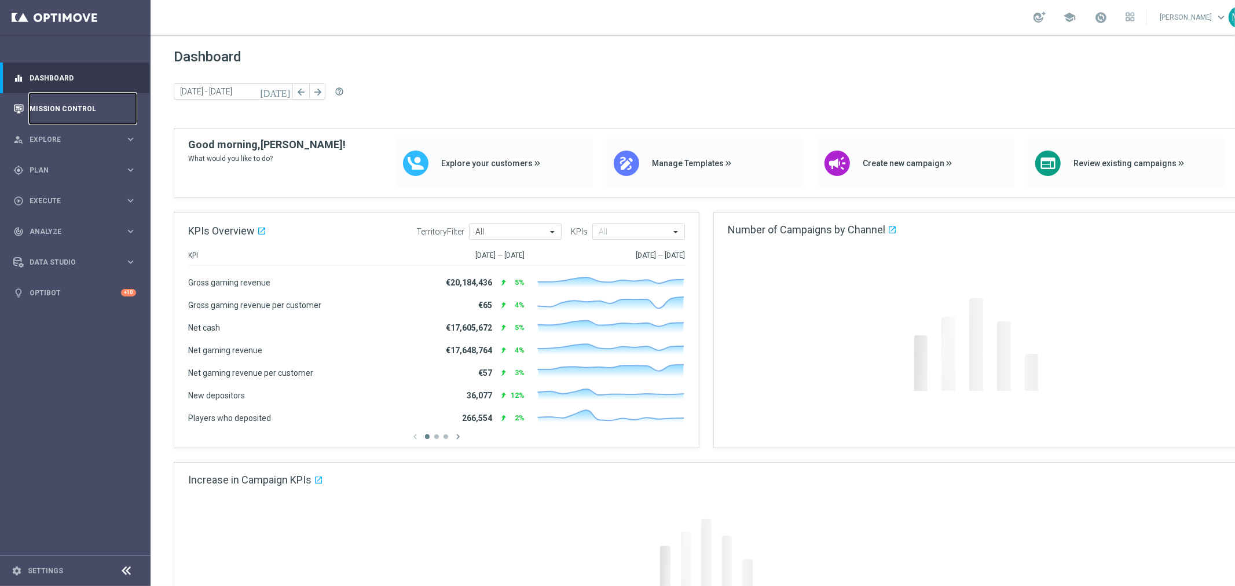
click at [58, 102] on link "Mission Control" at bounding box center [83, 108] width 107 height 31
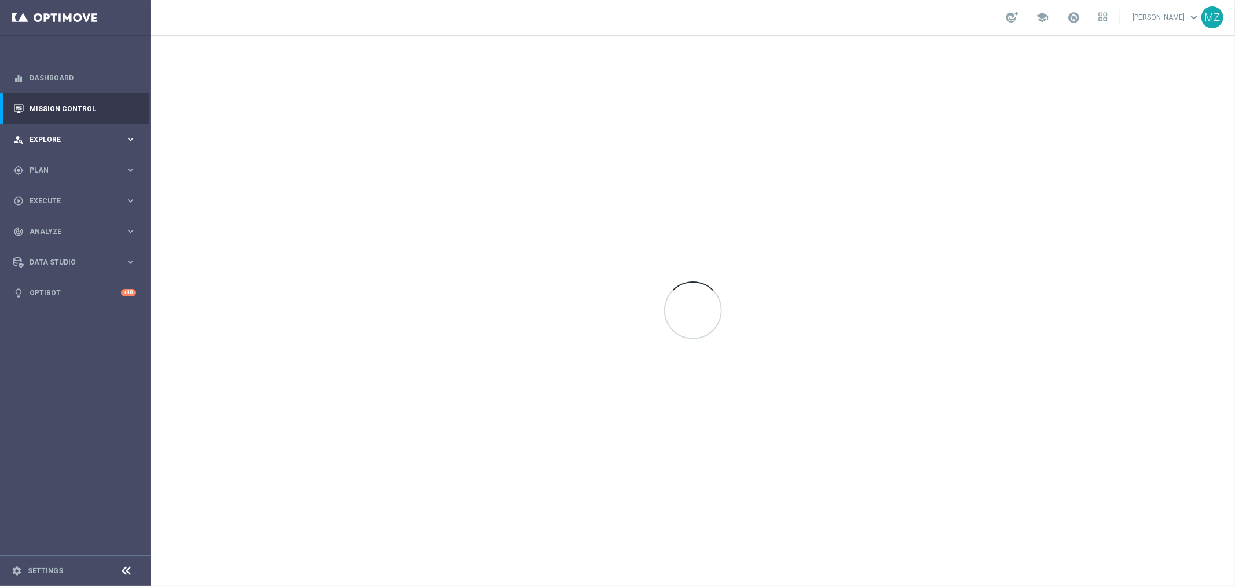
click at [50, 135] on div "person_search Explore" at bounding box center [69, 139] width 112 height 10
click at [65, 306] on span "Plan" at bounding box center [78, 309] width 96 height 7
click at [56, 195] on link "Target Groups" at bounding box center [75, 193] width 90 height 9
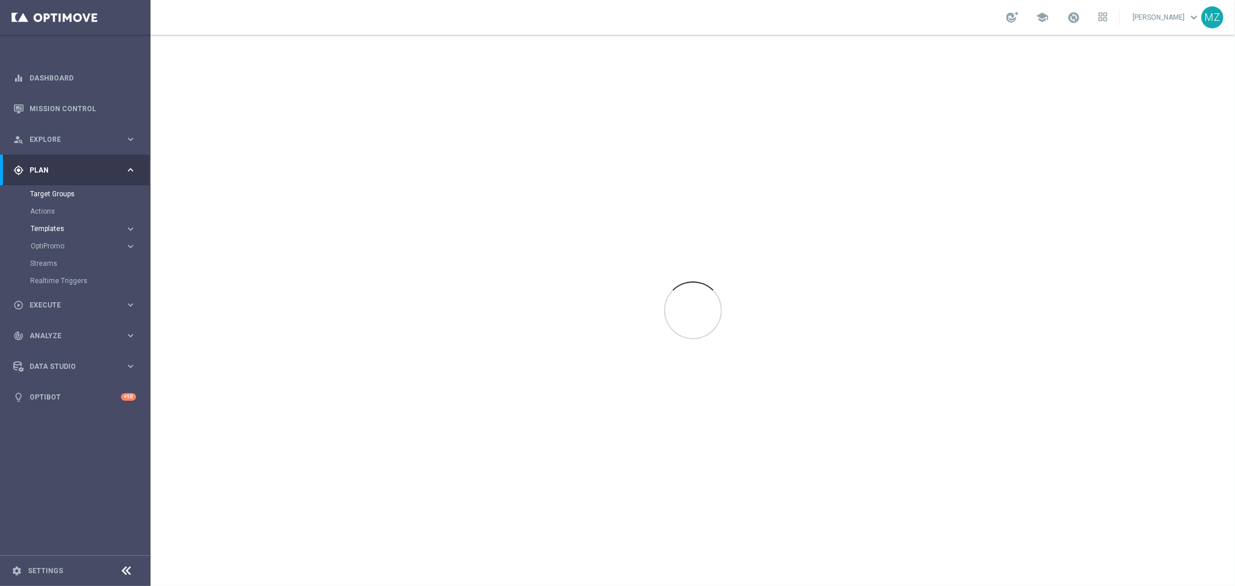
click at [57, 230] on span "Templates" at bounding box center [72, 228] width 83 height 7
click at [60, 247] on link "Optimail" at bounding box center [78, 245] width 85 height 9
click at [212, 83] on icon "arrow_drop_down" at bounding box center [210, 81] width 9 height 11
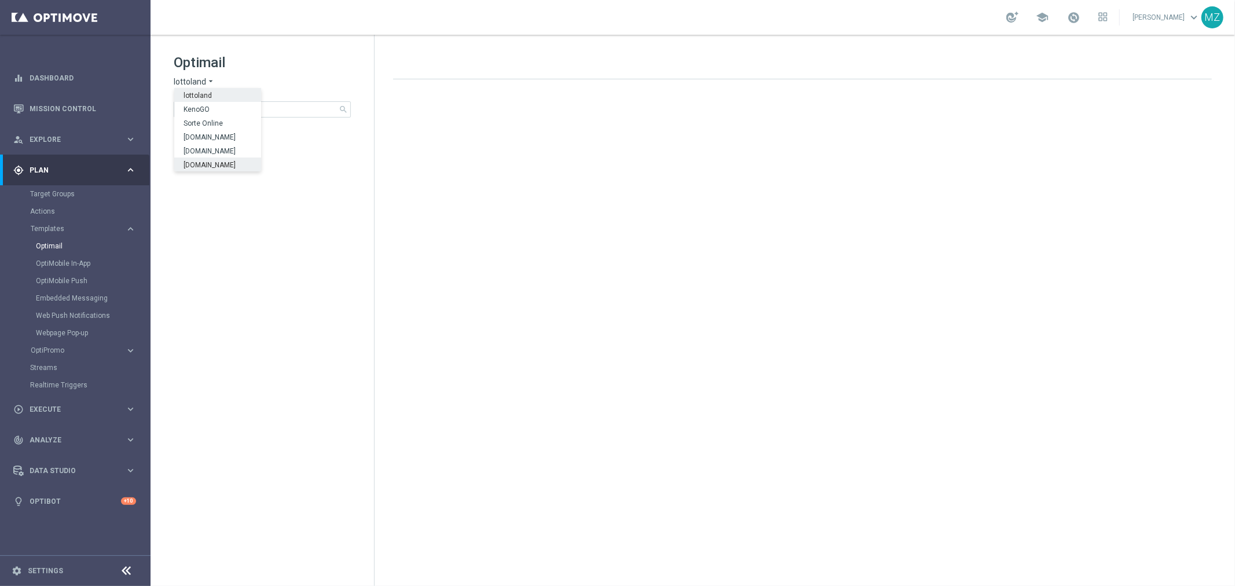
click at [0, 0] on span "Lottoland.com.br" at bounding box center [0, 0] width 0 height 0
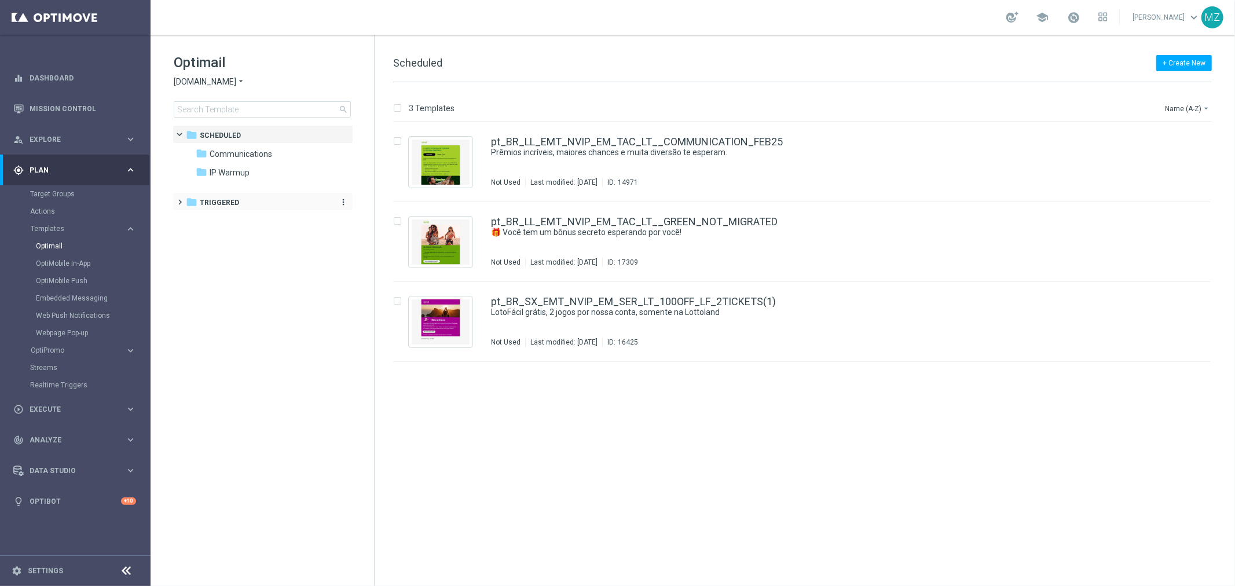
click at [214, 200] on span "Triggered" at bounding box center [219, 202] width 39 height 10
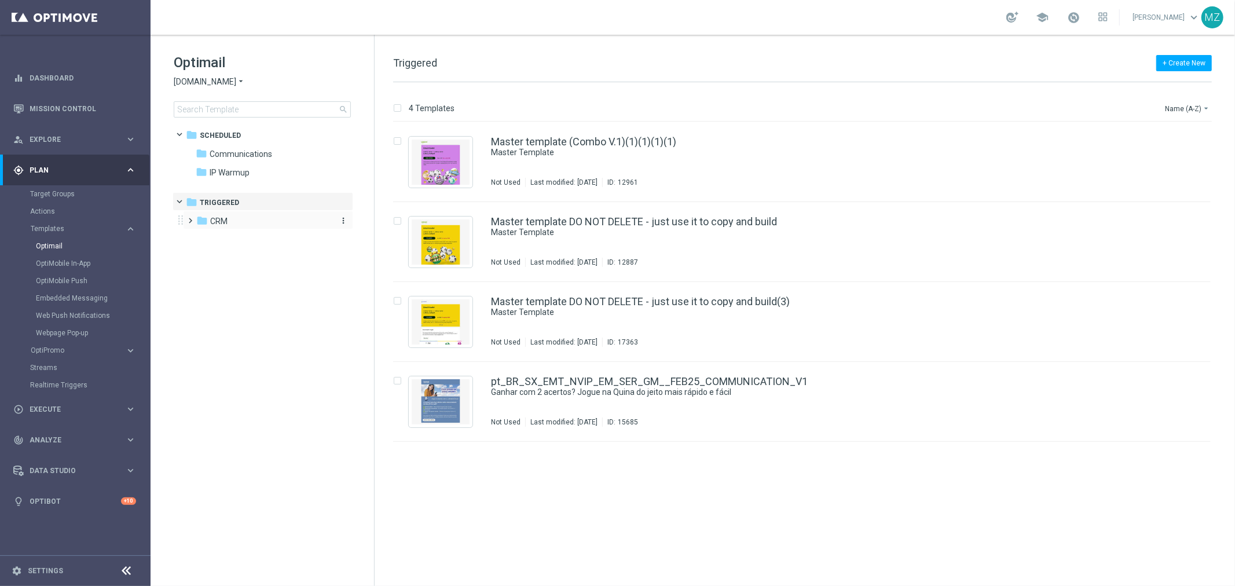
click at [217, 219] on span "CRM" at bounding box center [218, 221] width 17 height 10
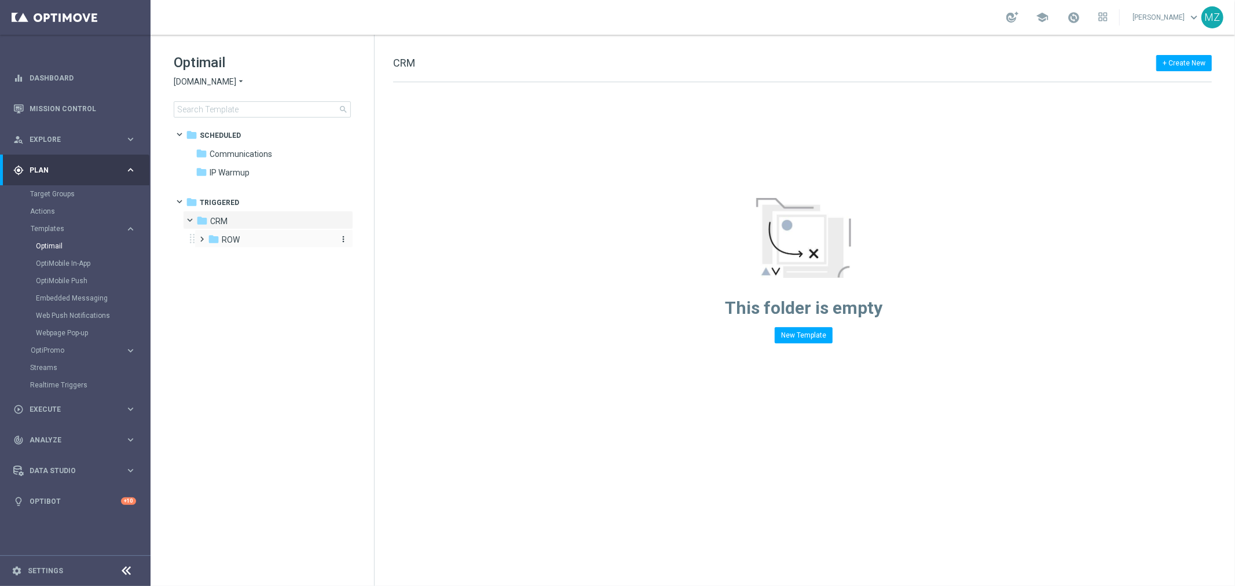
click at [219, 239] on icon "folder" at bounding box center [214, 239] width 12 height 12
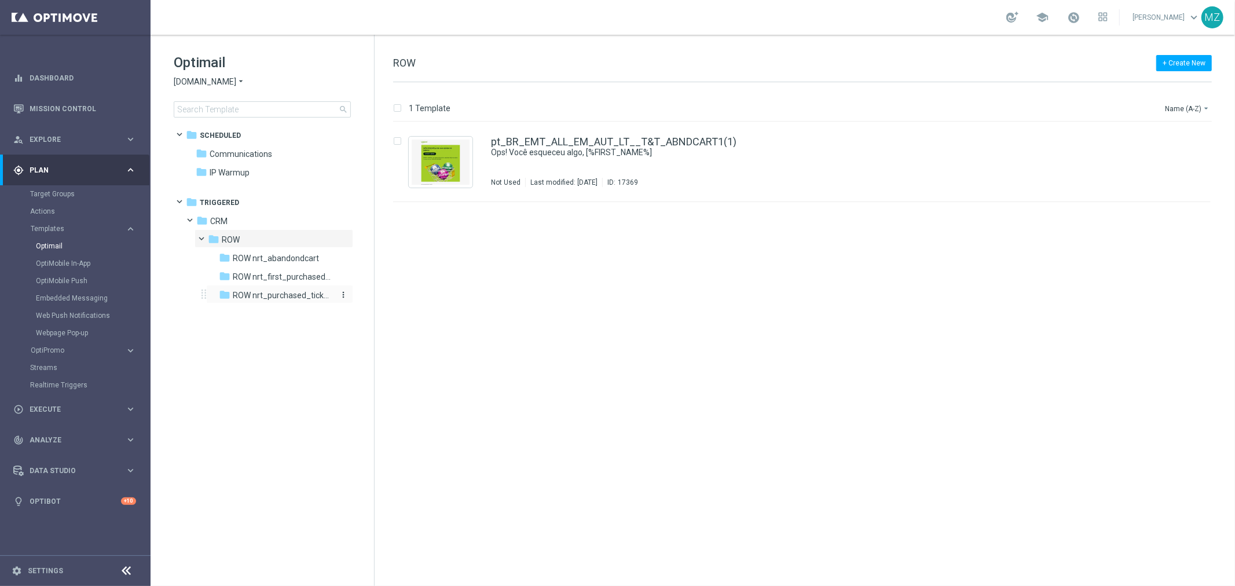
click at [292, 296] on span "ROW nrt_purchased_tickets" at bounding box center [283, 295] width 100 height 10
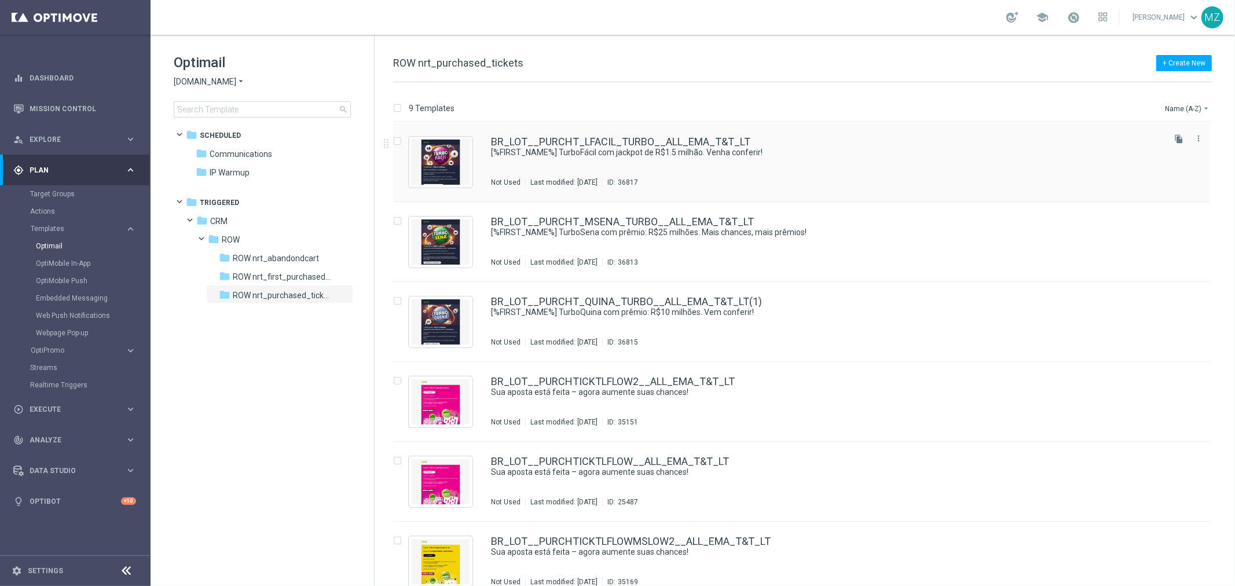
click at [863, 163] on div "BR_LOT__PURCHT_LFACIL_TURBO__ALL_EMA_T&T_LT [%FIRST_NAME%] TurboFácil com jackp…" at bounding box center [826, 162] width 671 height 50
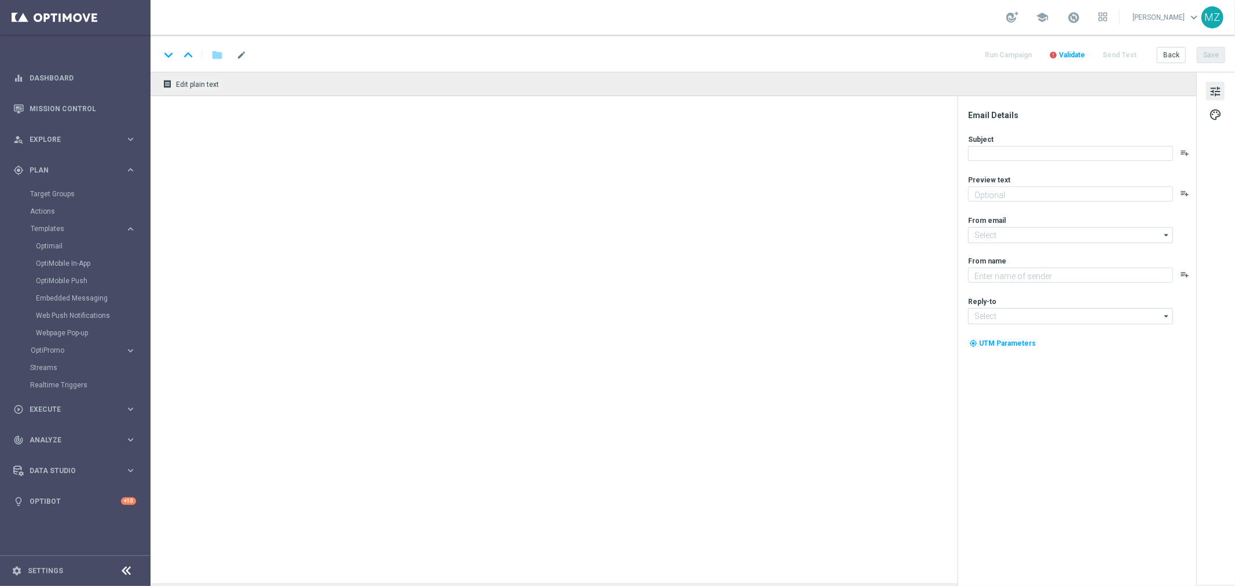
type textarea "Mais vencedores a cada jogada"
type input "mail@crm.lottoland.com.br"
type textarea "Lottoland.com.br"
type input "contato@lottoland.com.br"
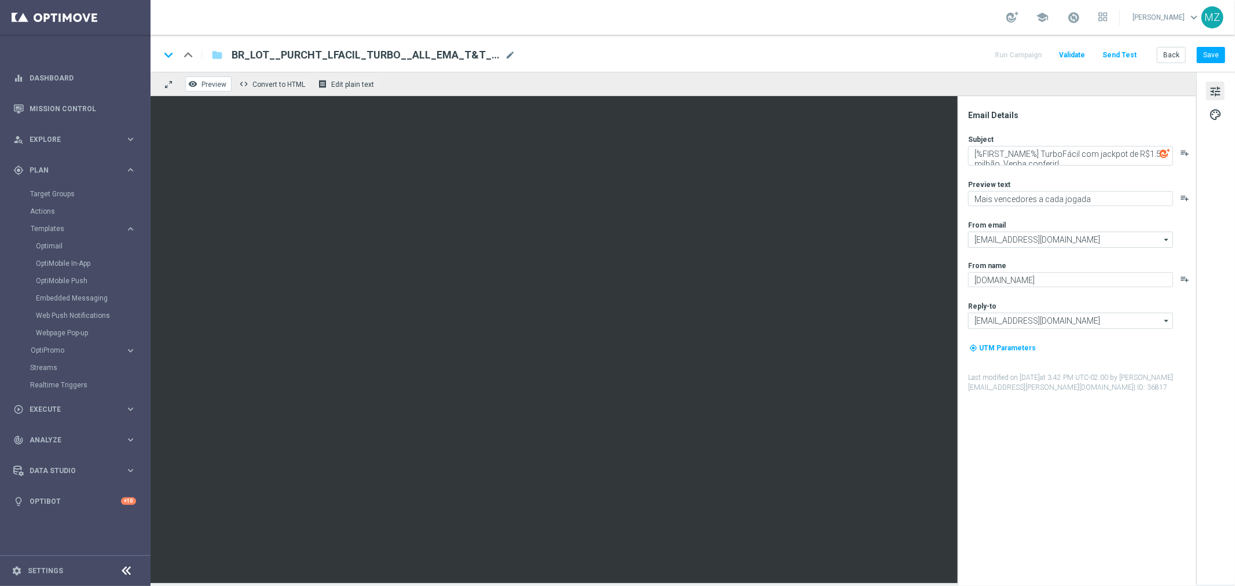
click at [207, 87] on span "Preview" at bounding box center [213, 84] width 25 height 8
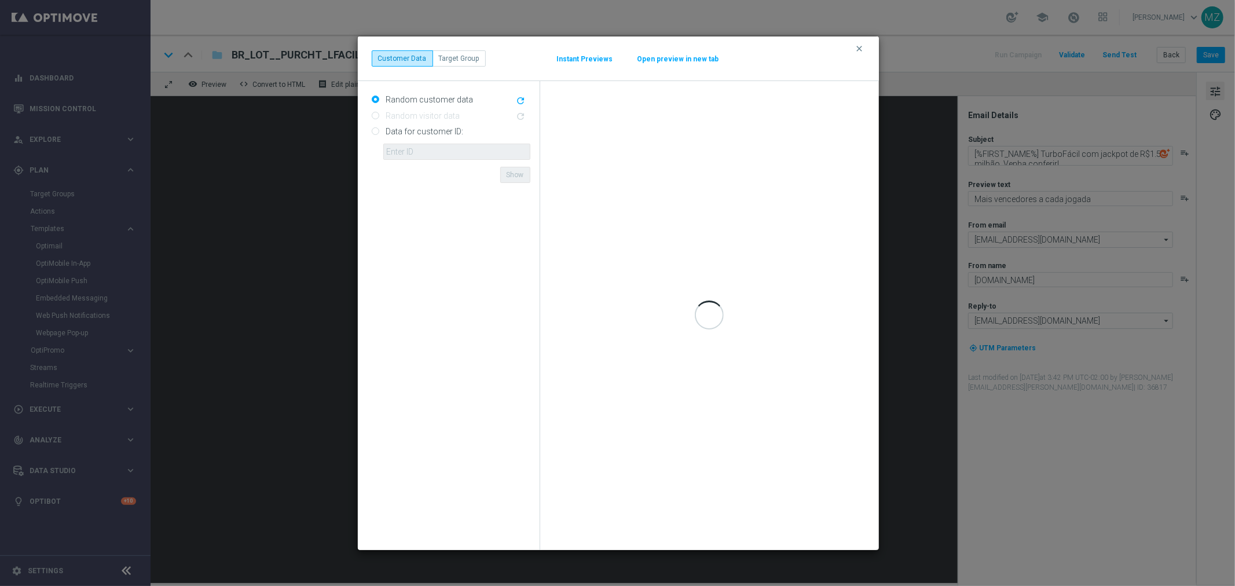
click at [375, 133] on input "Data for customer ID:" at bounding box center [376, 133] width 8 height 8
radio input "true"
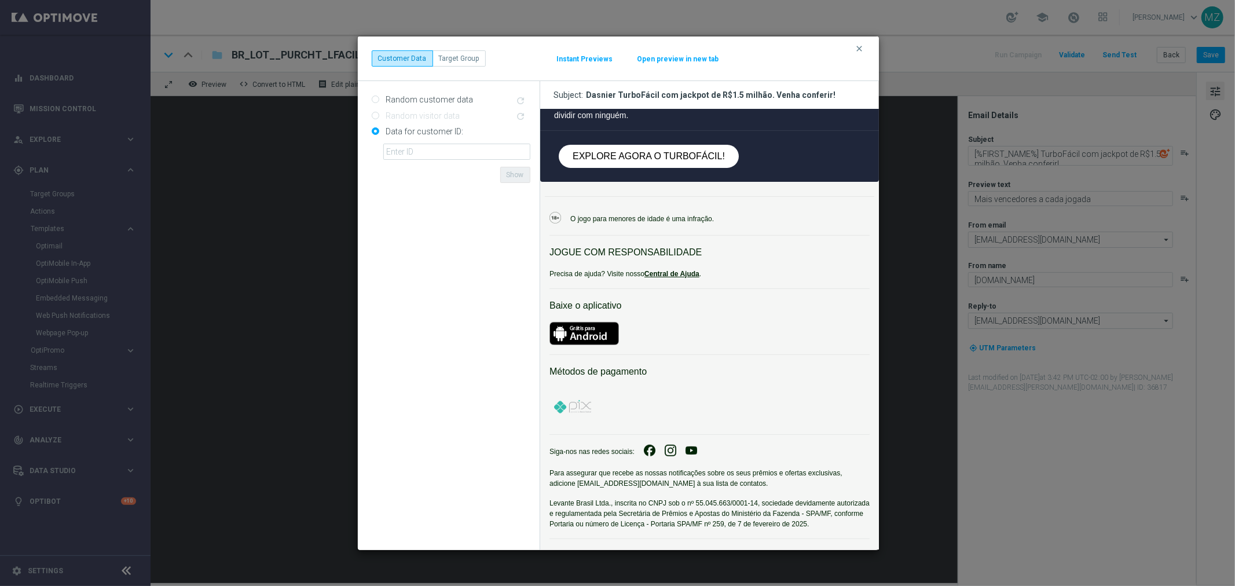
scroll to position [386, 0]
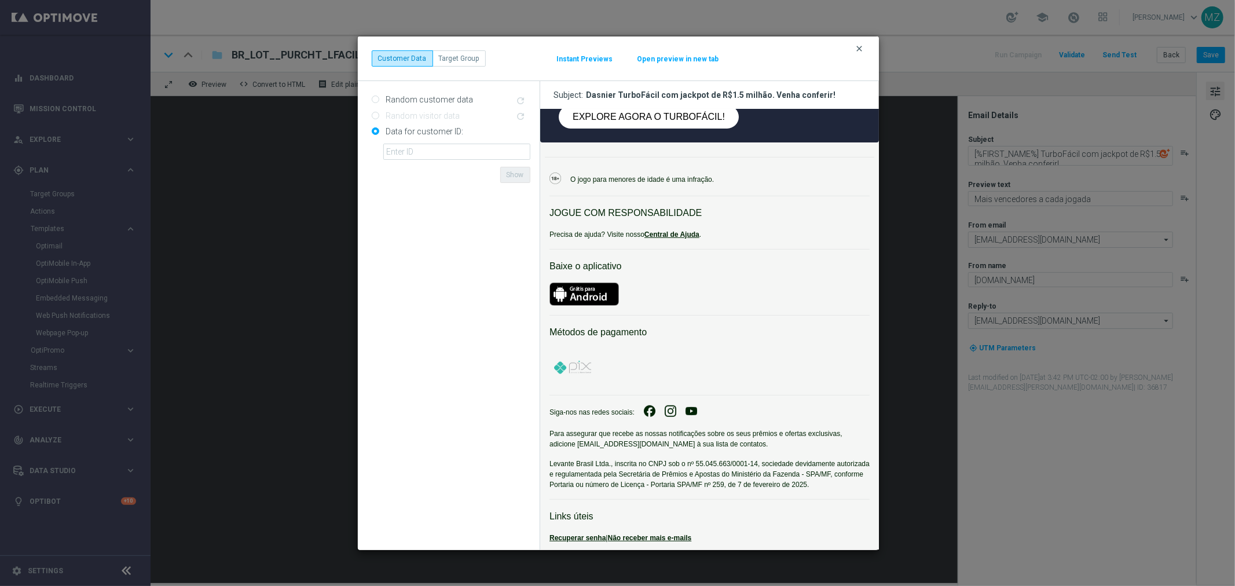
click at [857, 51] on icon "clear" at bounding box center [859, 48] width 9 height 9
